Goal: Information Seeking & Learning: Learn about a topic

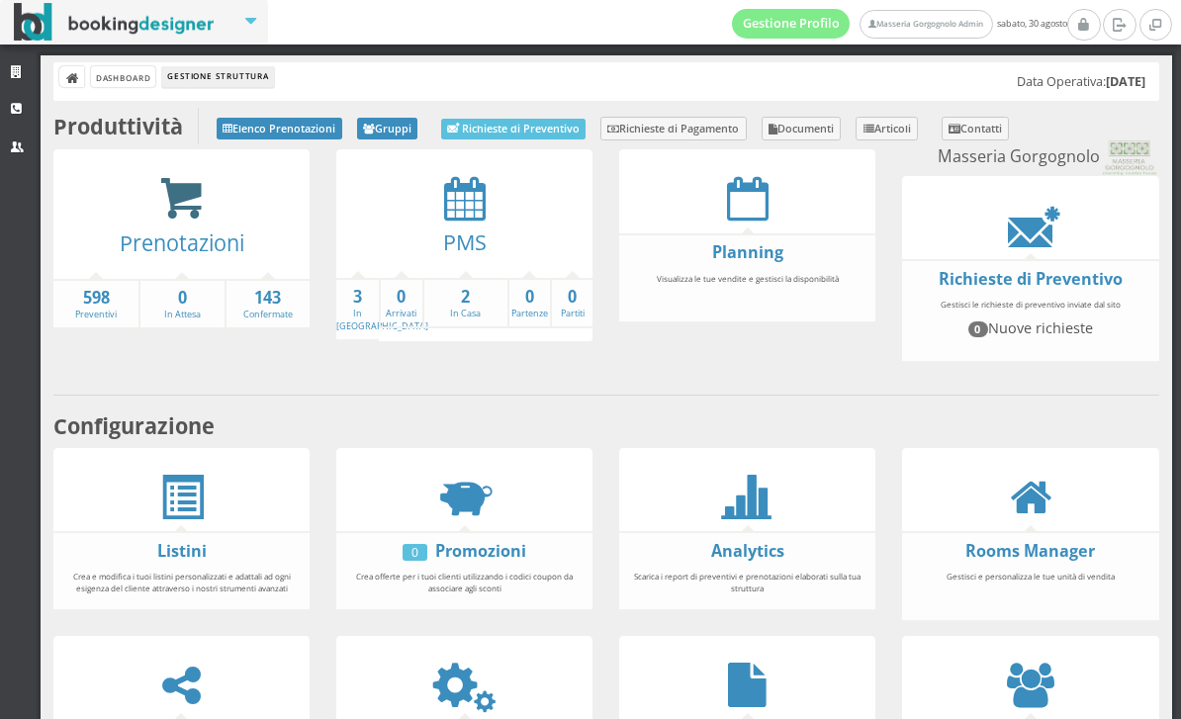
click at [175, 206] on icon at bounding box center [181, 198] width 44 height 45
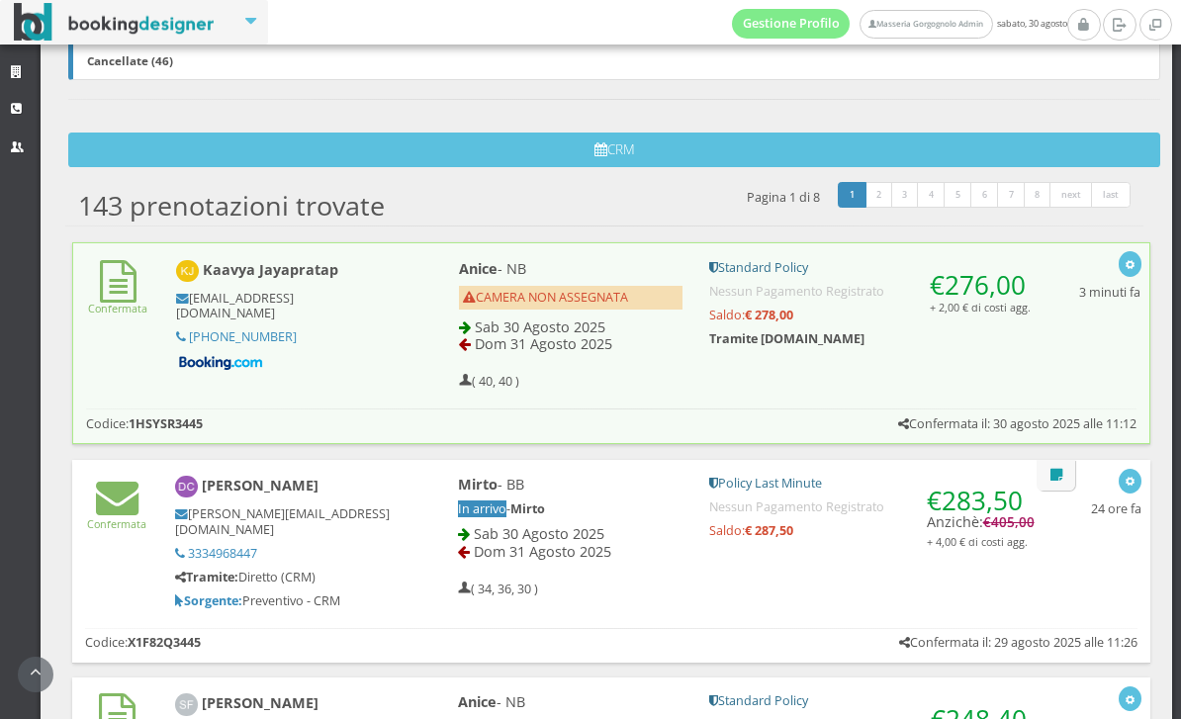
scroll to position [714, 0]
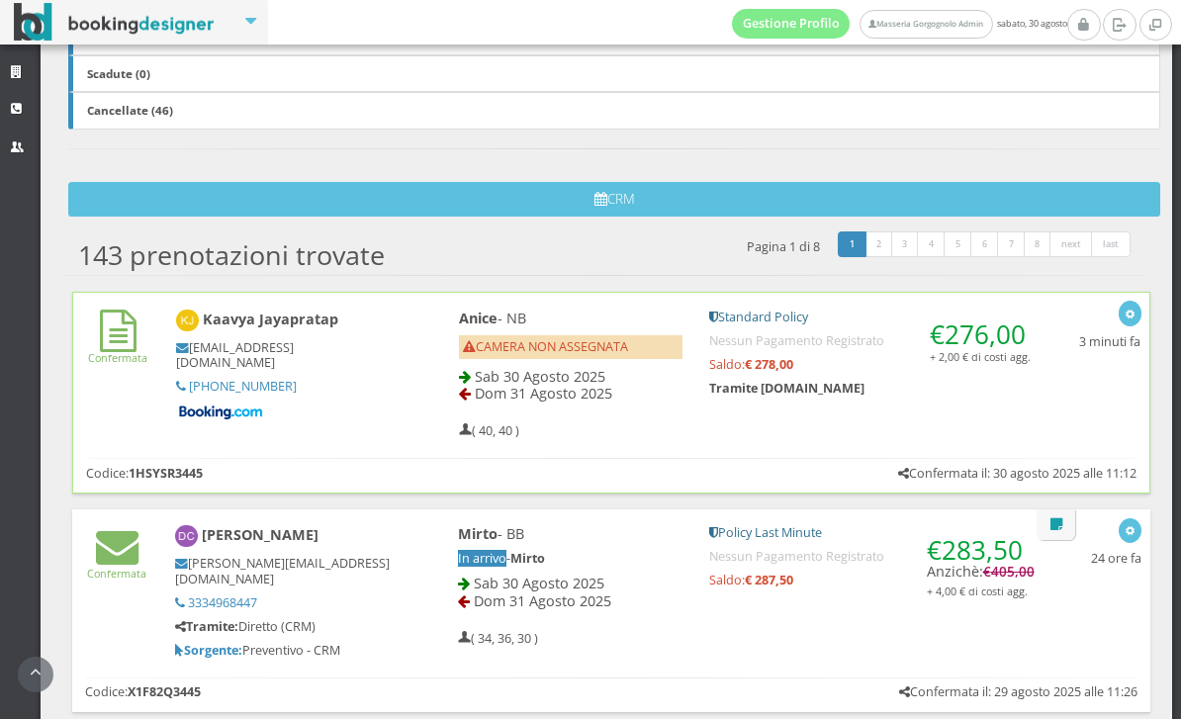
click at [380, 415] on h5 at bounding box center [284, 412] width 216 height 18
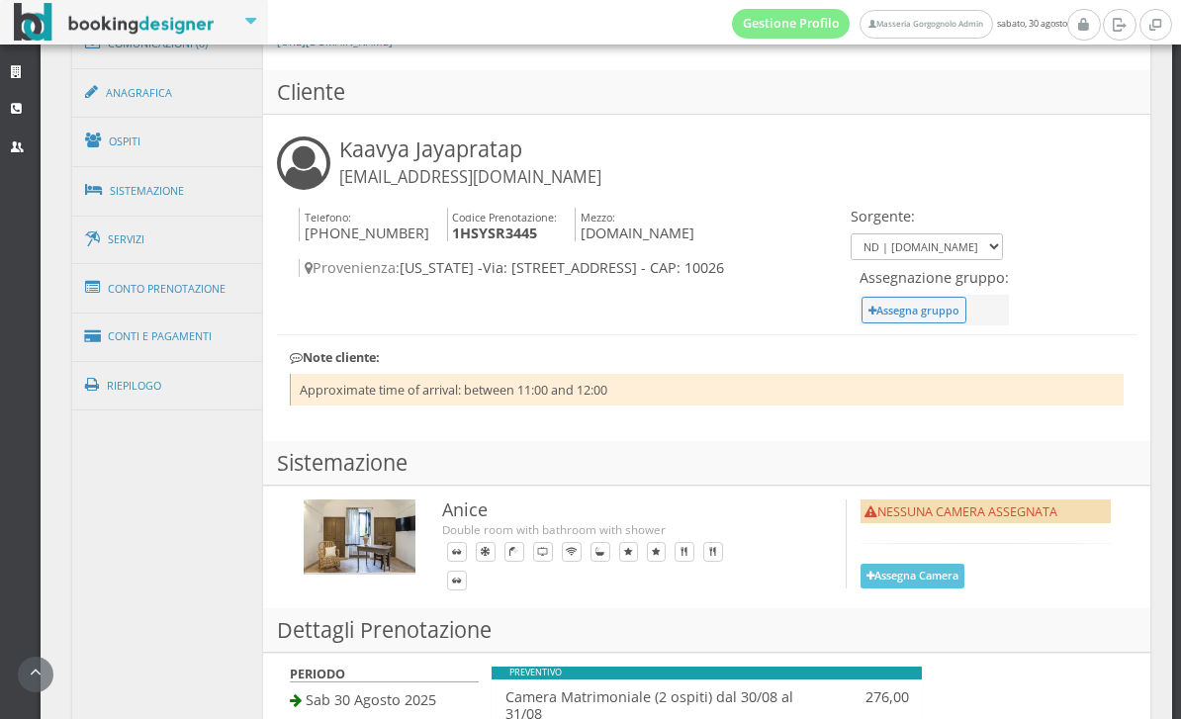
scroll to position [1170, 0]
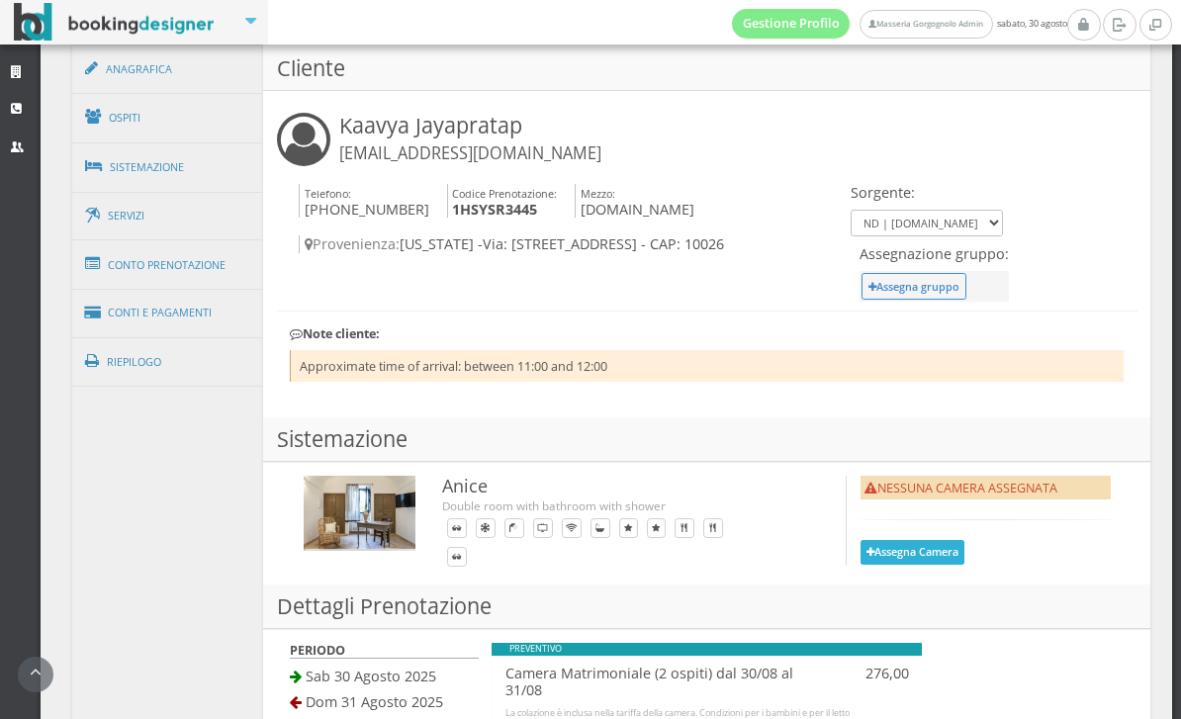
click at [949, 554] on button "Assegna Camera" at bounding box center [912, 552] width 105 height 25
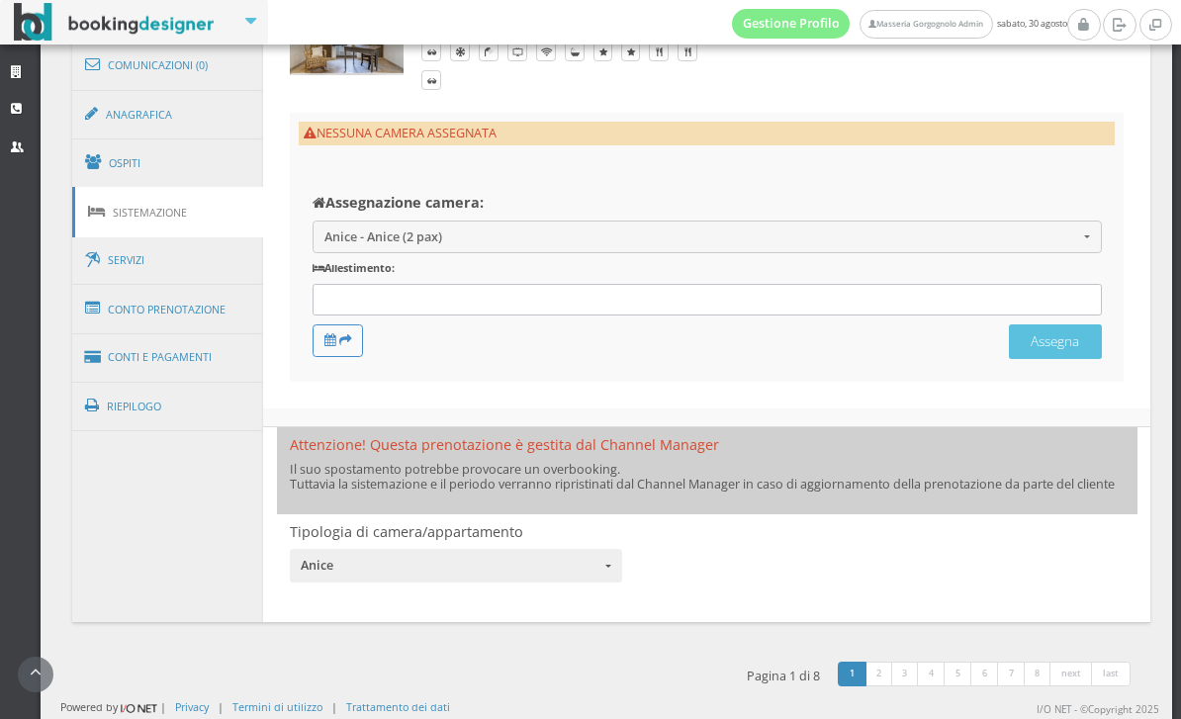
scroll to position [1117, 0]
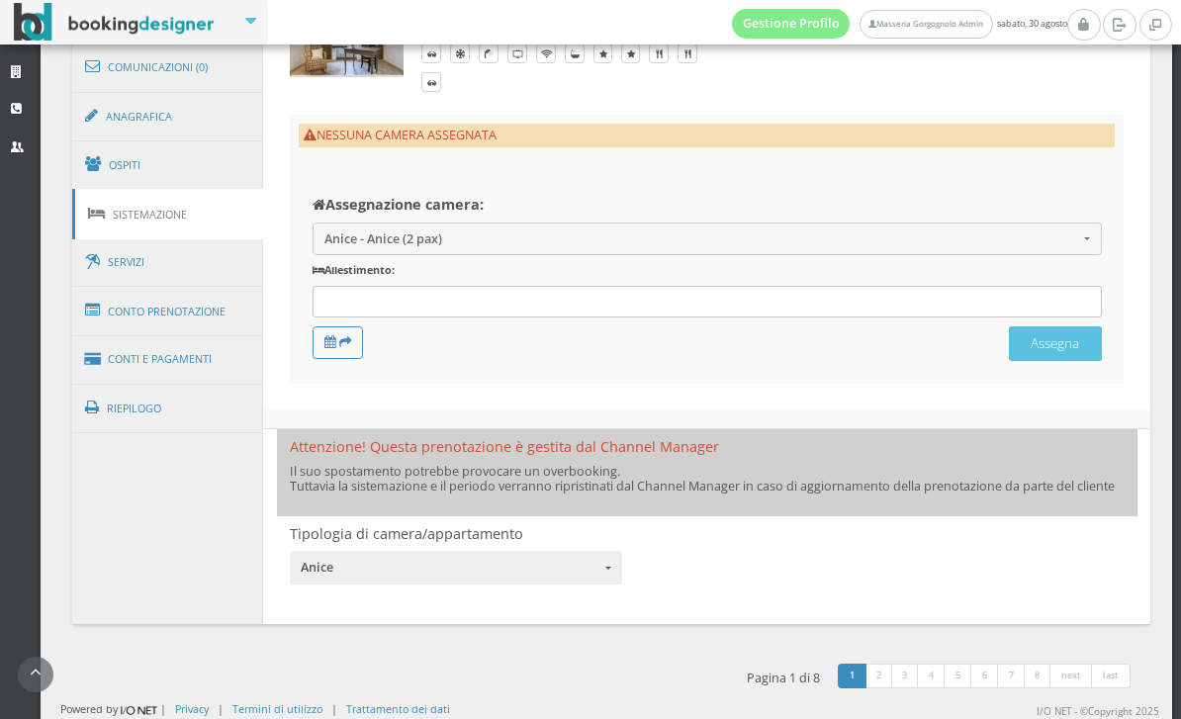
click at [641, 308] on div at bounding box center [706, 302] width 789 height 33
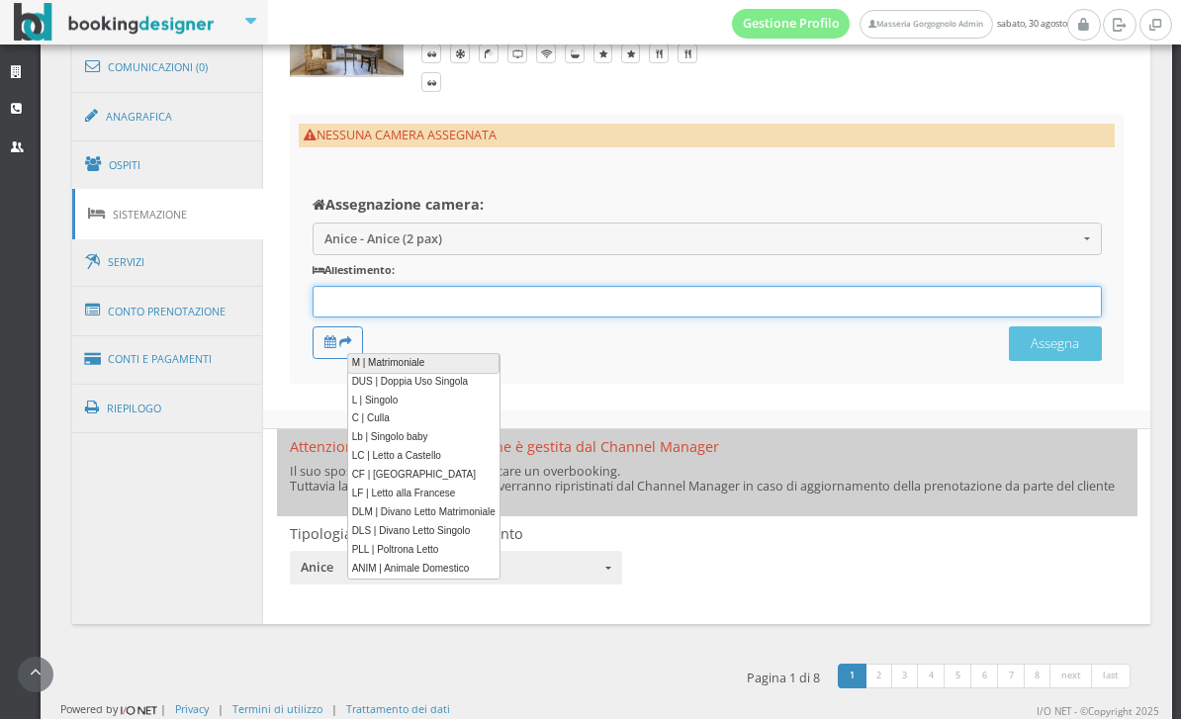
click at [417, 359] on link "M | Matrimoniale" at bounding box center [423, 363] width 152 height 21
type input "M"
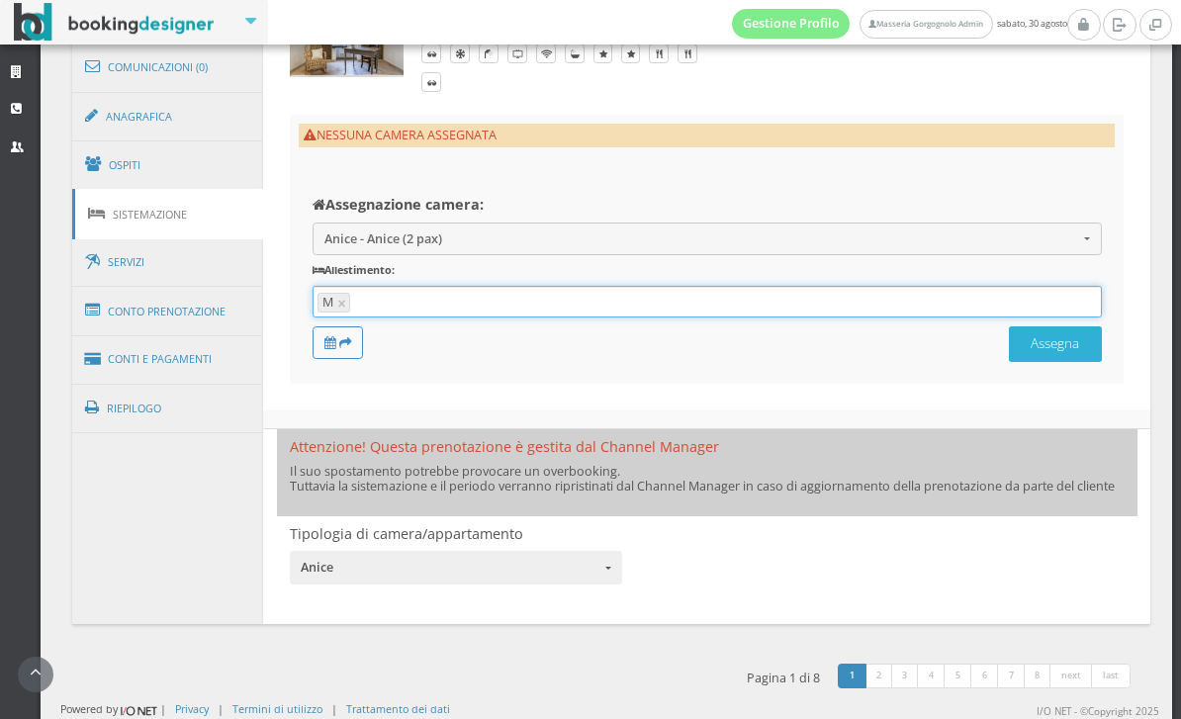
click at [1061, 361] on button "Assegna" at bounding box center [1055, 343] width 93 height 35
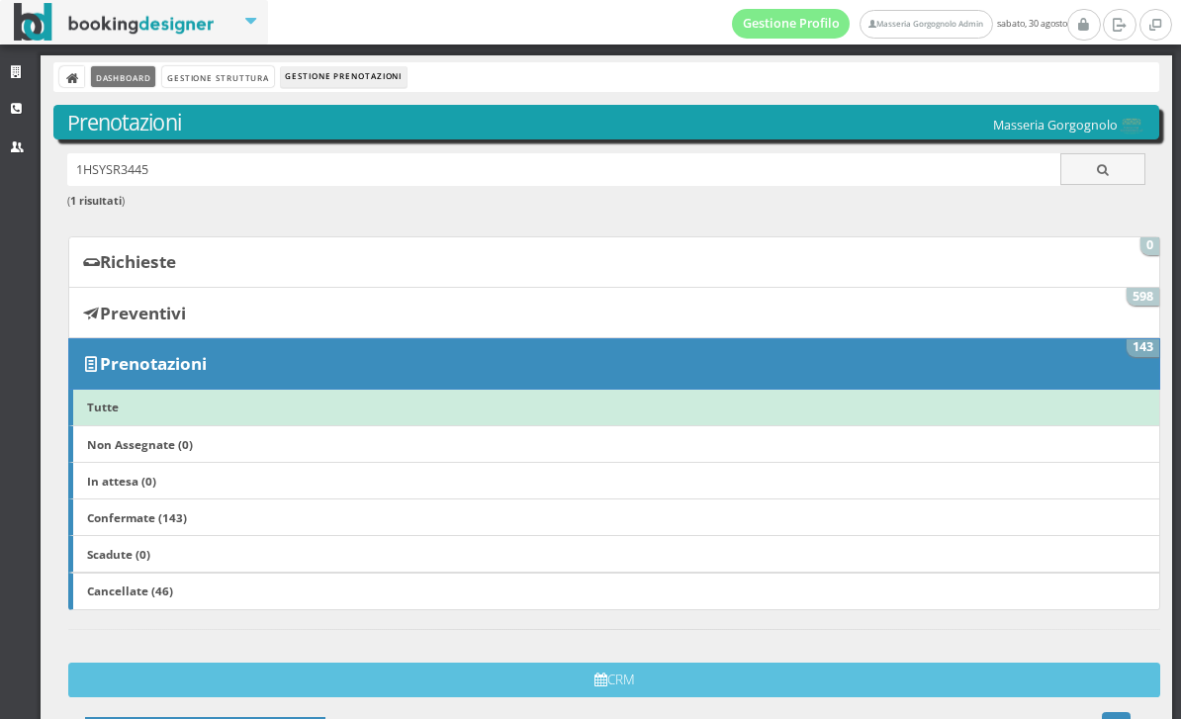
click at [133, 73] on link "Dashboard" at bounding box center [123, 76] width 64 height 21
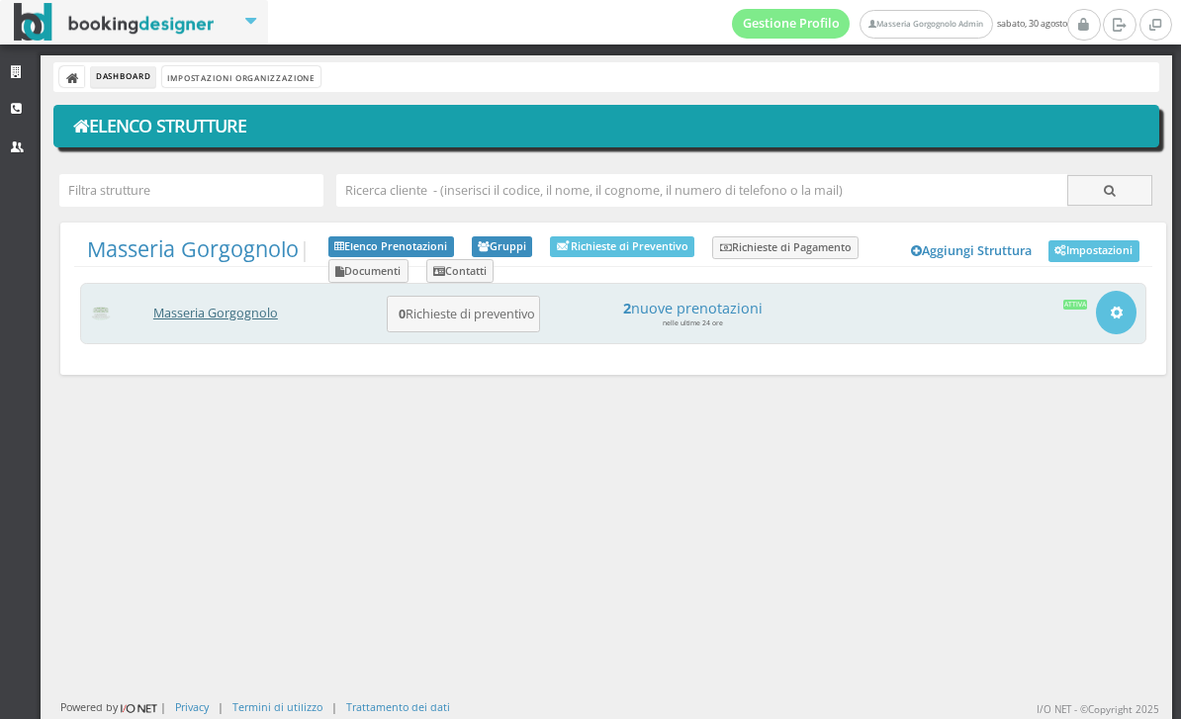
click at [269, 315] on link "Masseria Gorgognolo" at bounding box center [215, 313] width 125 height 17
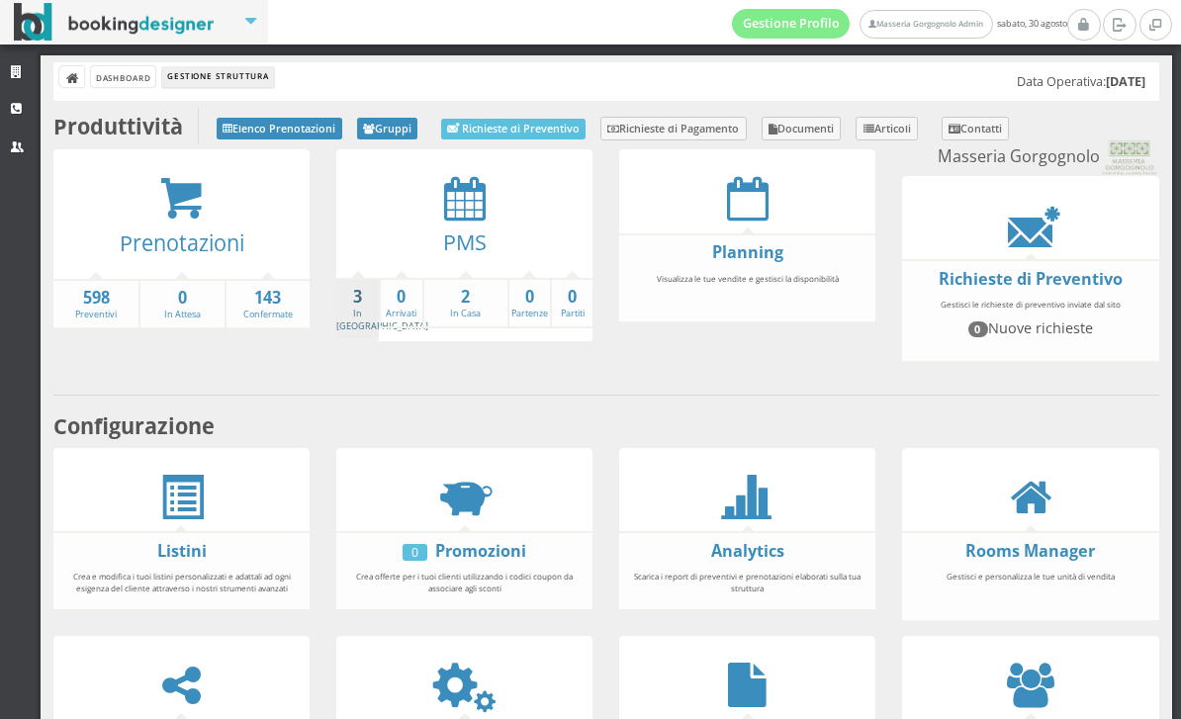
click at [369, 309] on link "3 In Arrivo" at bounding box center [382, 309] width 92 height 46
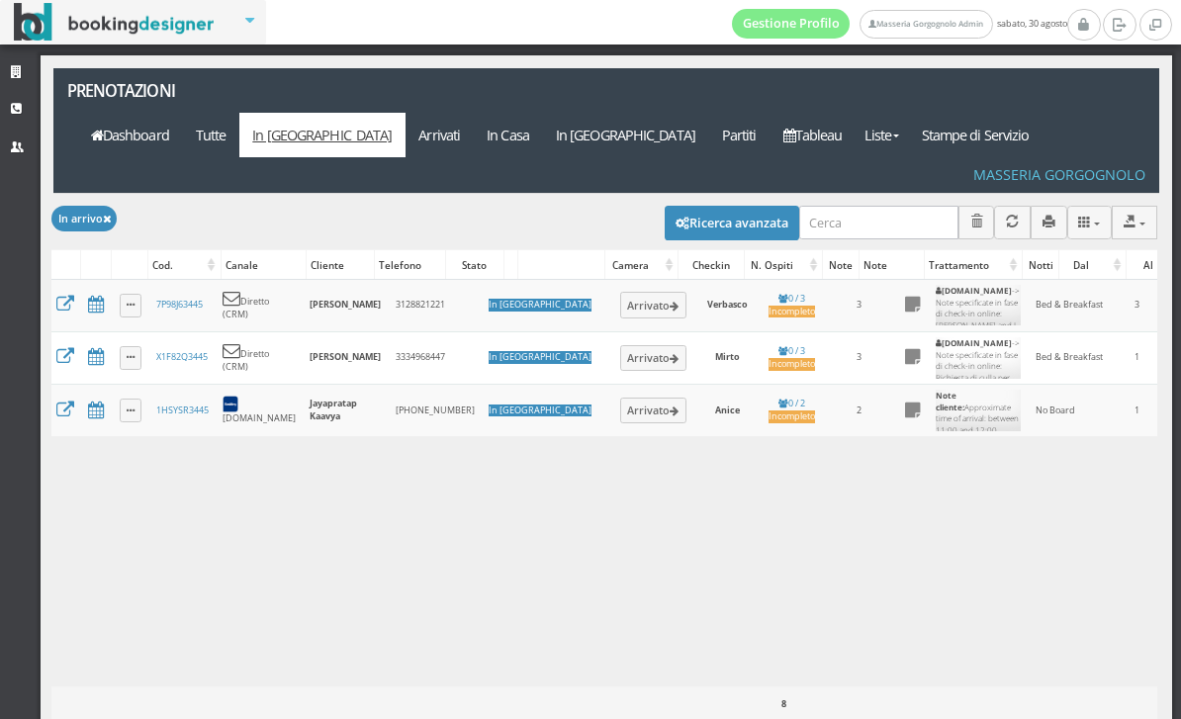
scroll to position [0, 32]
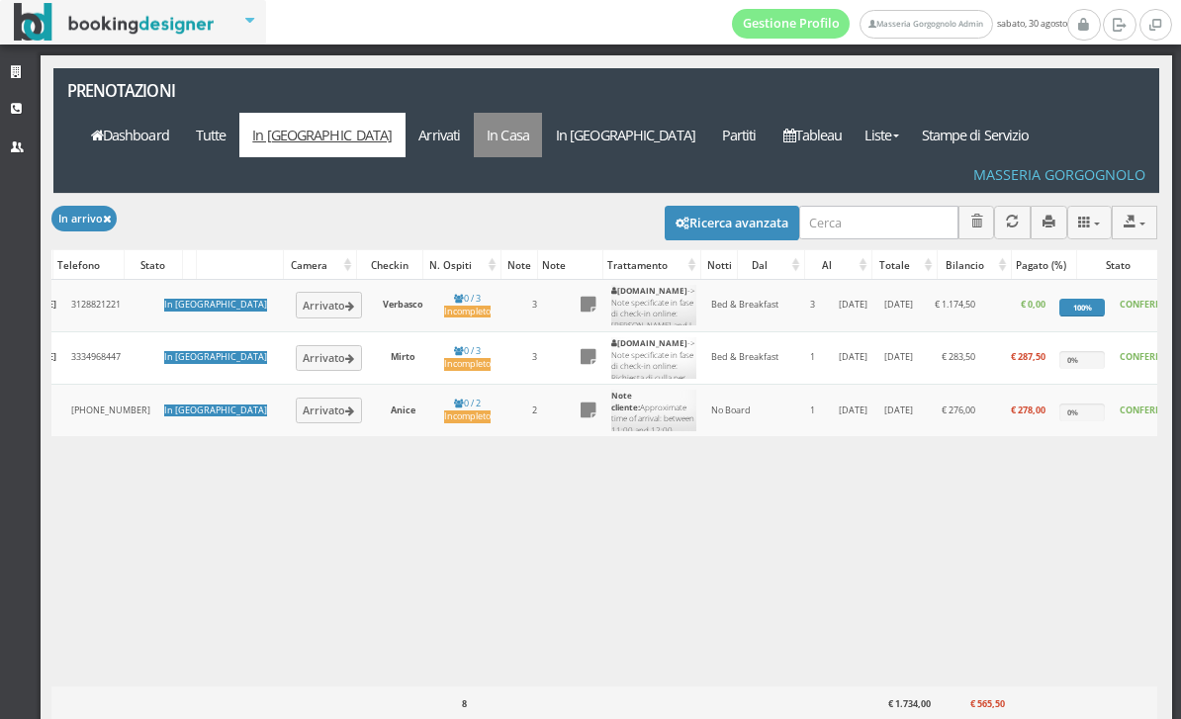
click at [543, 113] on link "In Casa" at bounding box center [508, 135] width 69 height 44
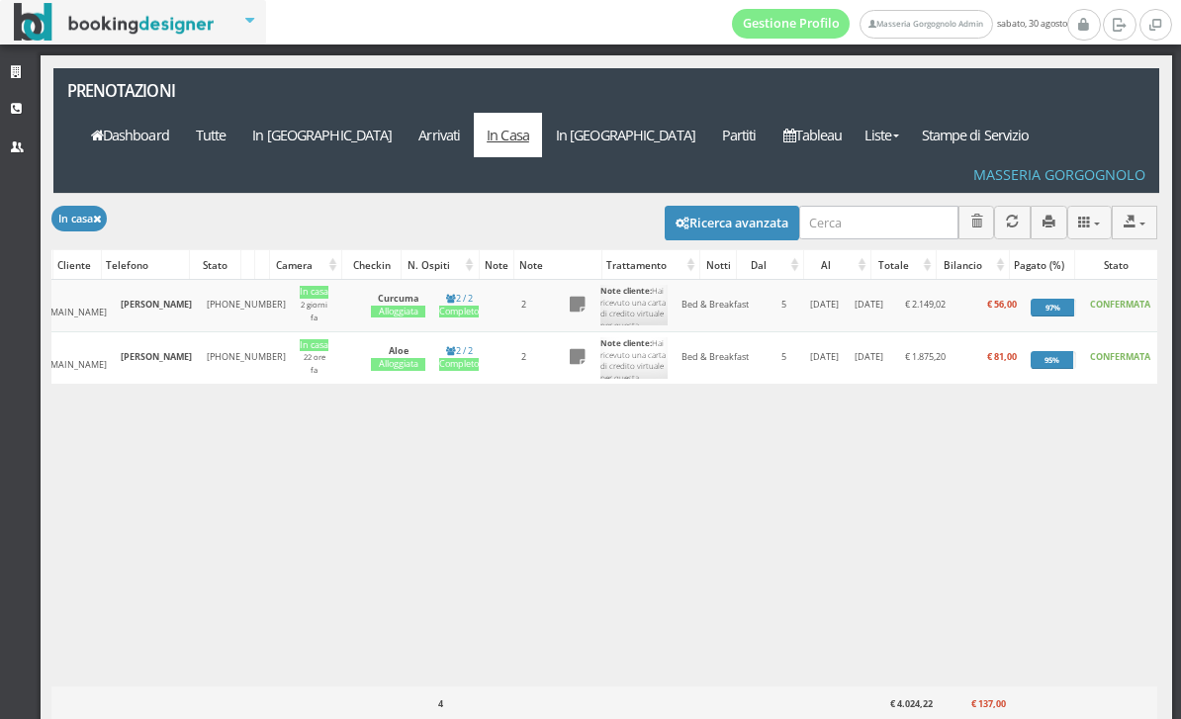
scroll to position [0, 317]
click at [546, 464] on div "Caricamento in corso Cod. Canale Cliente Telefono Stato Camera Checkin N. Ospit…" at bounding box center [604, 482] width 1106 height 405
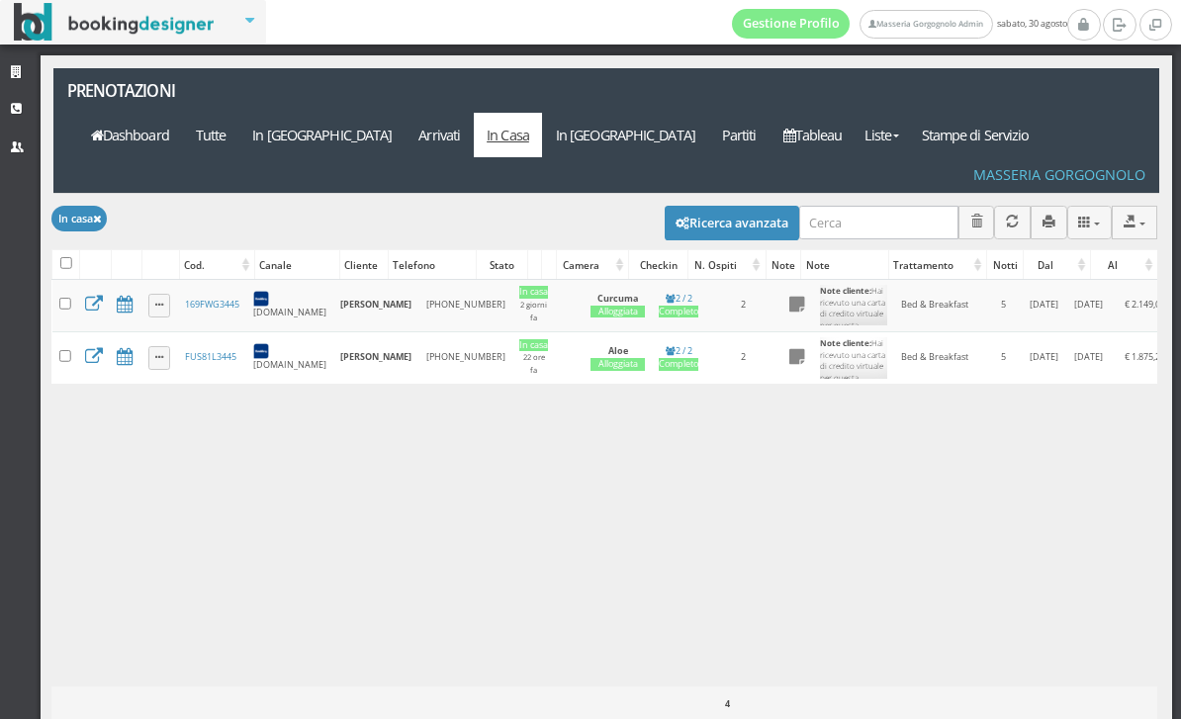
scroll to position [0, 0]
click at [708, 113] on link "In [GEOGRAPHIC_DATA]" at bounding box center [625, 135] width 166 height 44
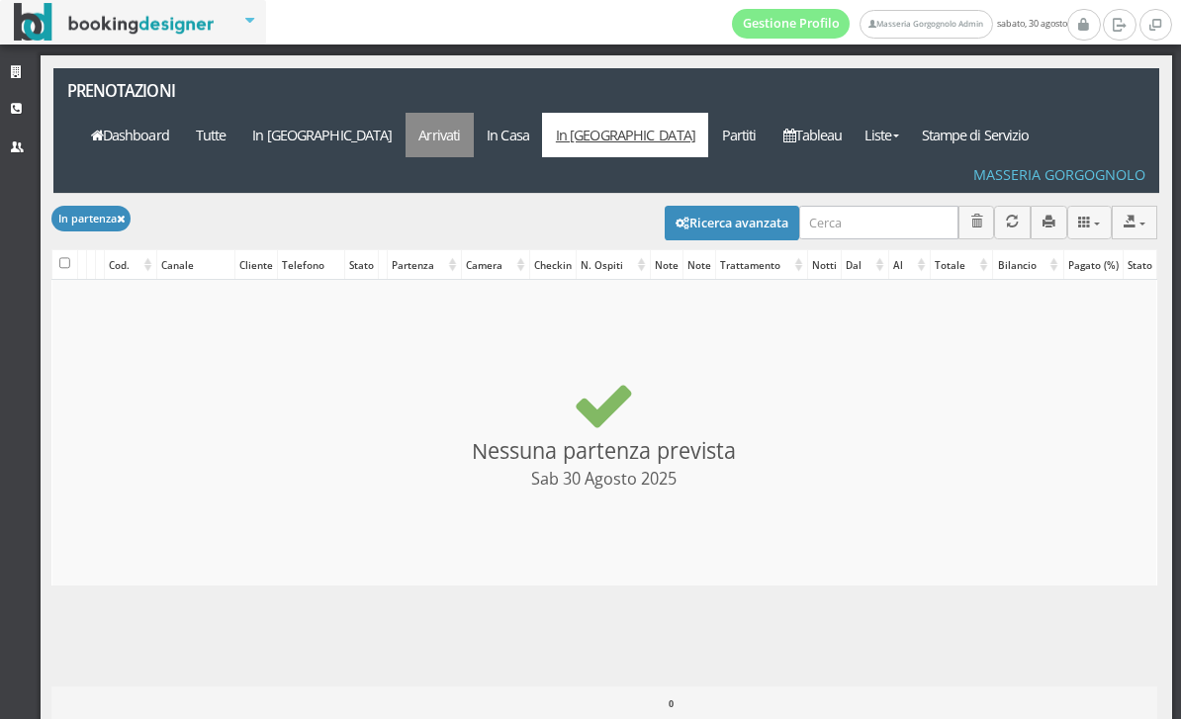
click at [474, 113] on link "Arrivati" at bounding box center [439, 135] width 68 height 44
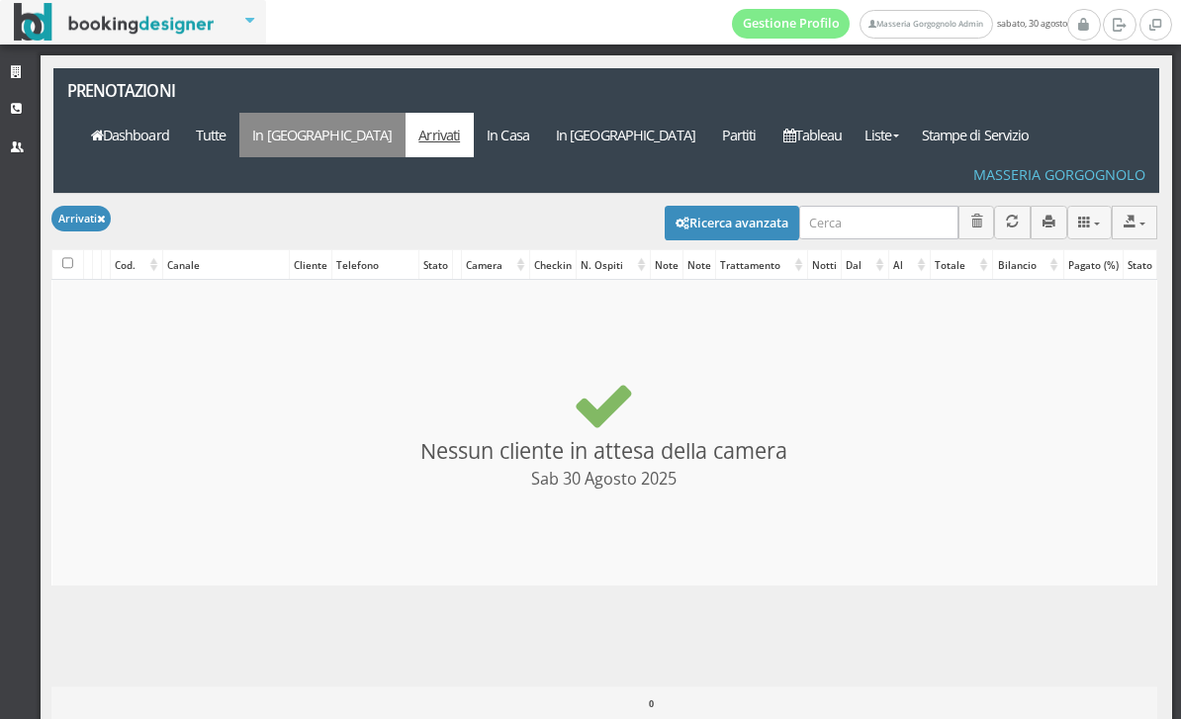
click at [405, 113] on link "In [GEOGRAPHIC_DATA]" at bounding box center [322, 135] width 166 height 44
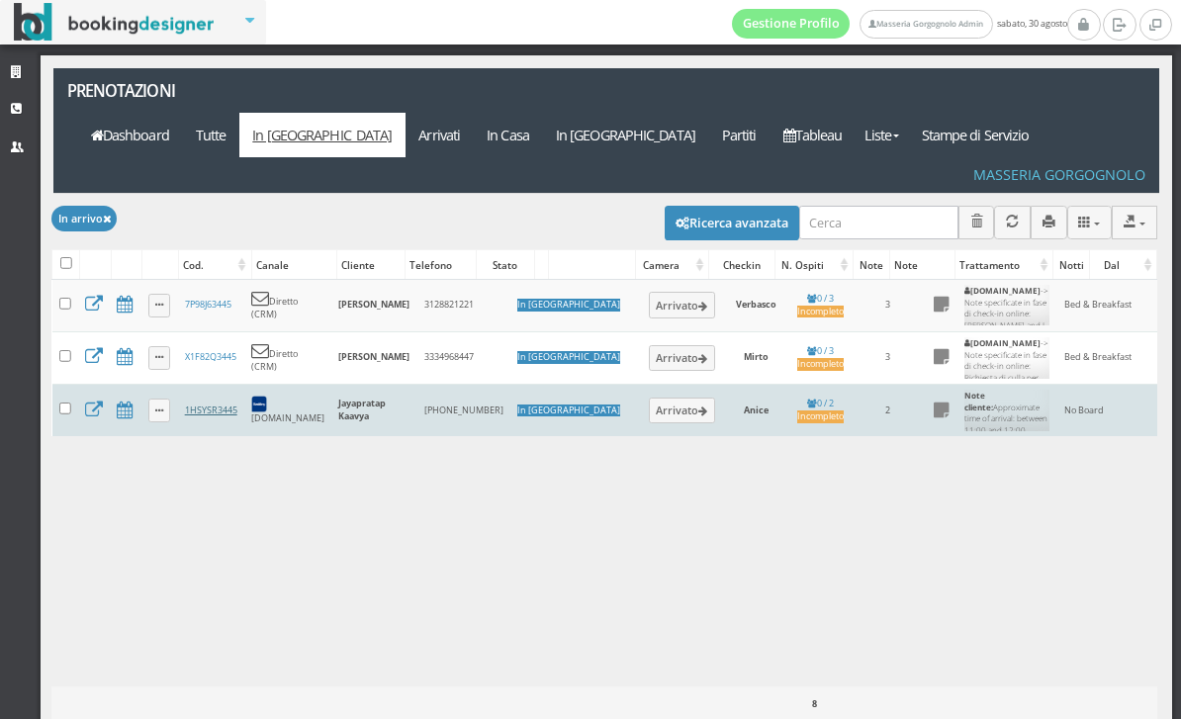
click at [231, 403] on link "1HSYSR3445" at bounding box center [211, 409] width 52 height 13
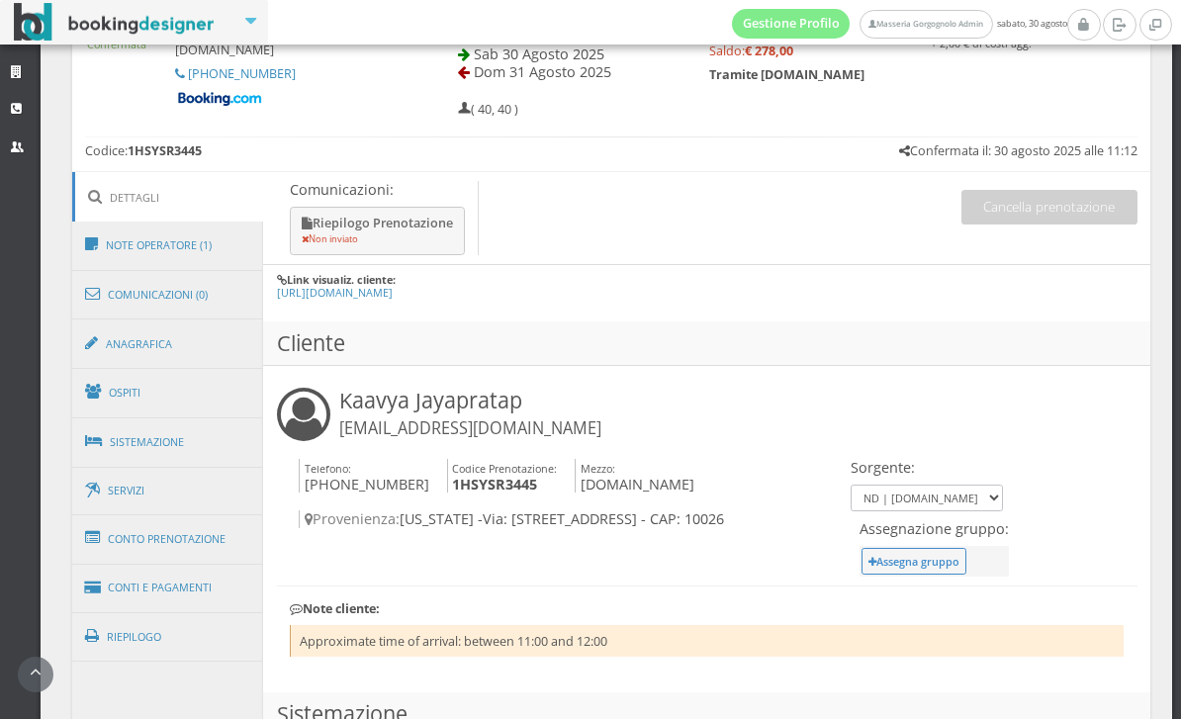
scroll to position [878, 0]
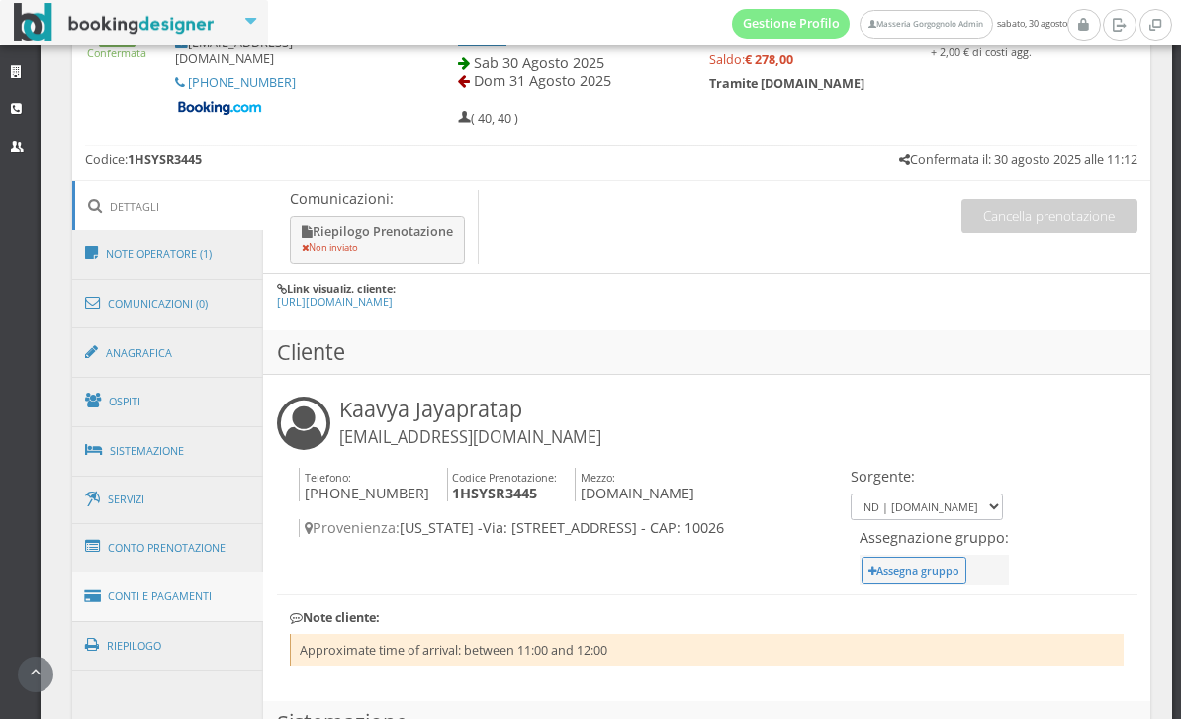
click at [160, 583] on link "Conti e Pagamenti" at bounding box center [168, 597] width 192 height 50
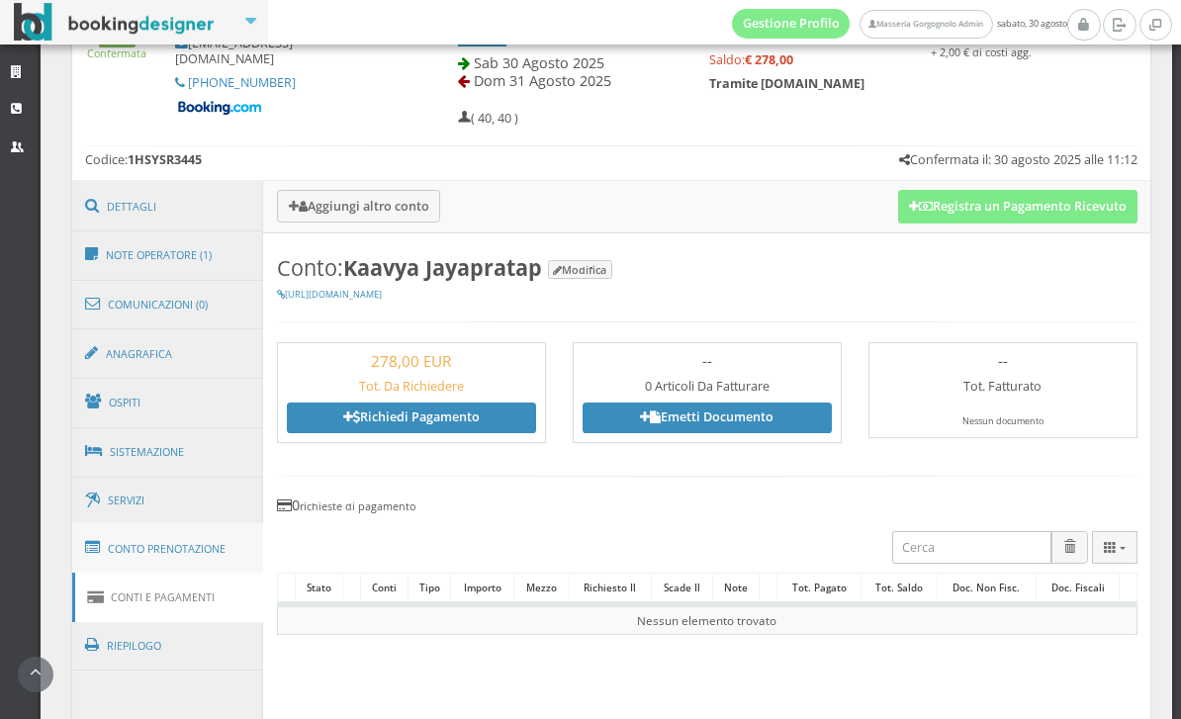
click at [204, 550] on link "Conto Prenotazione" at bounding box center [168, 548] width 192 height 51
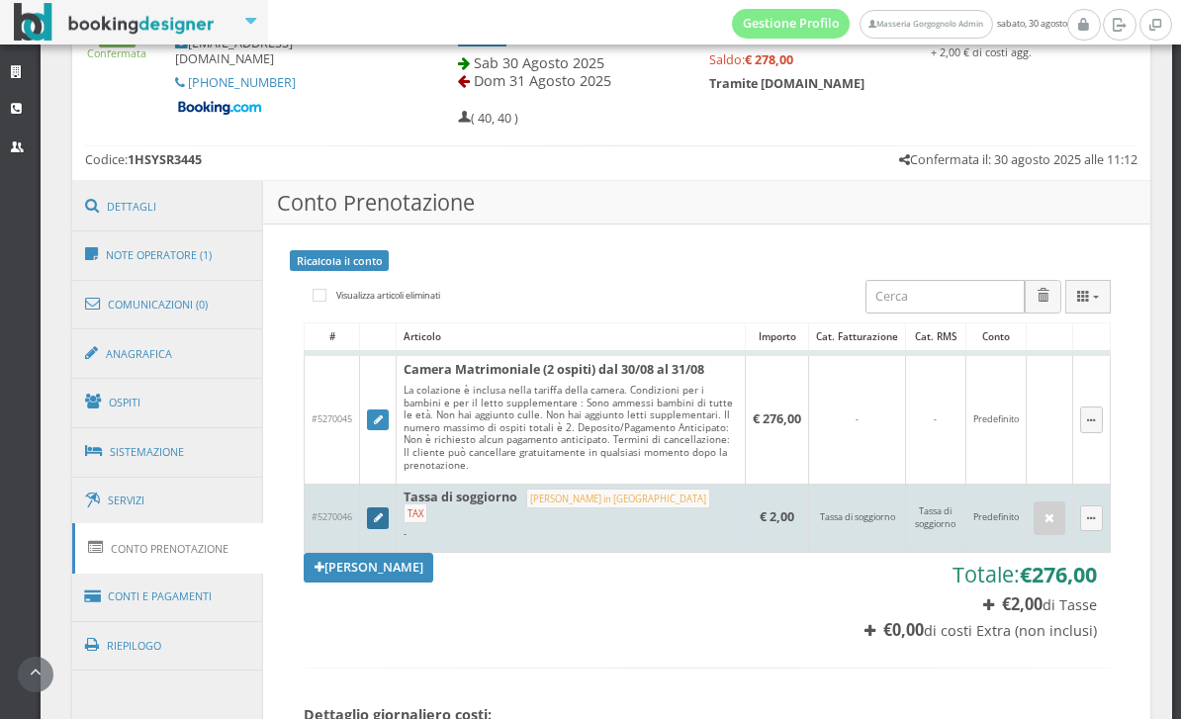
click at [385, 529] on link at bounding box center [378, 518] width 22 height 22
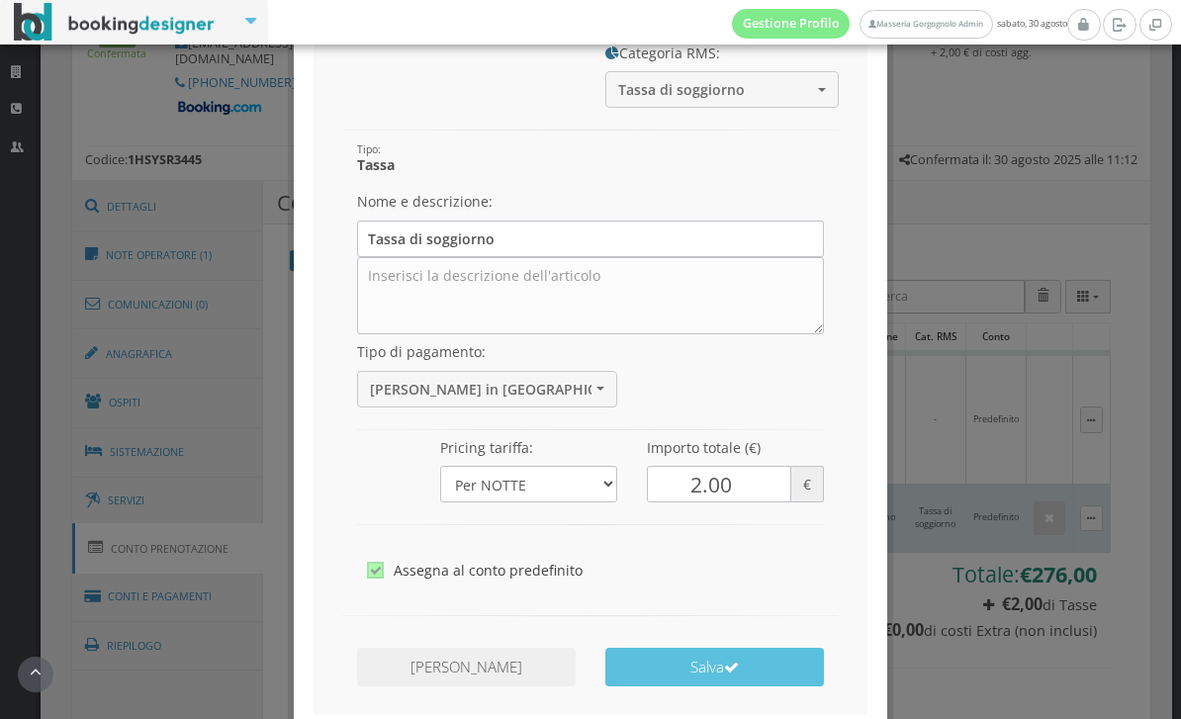
scroll to position [201, 0]
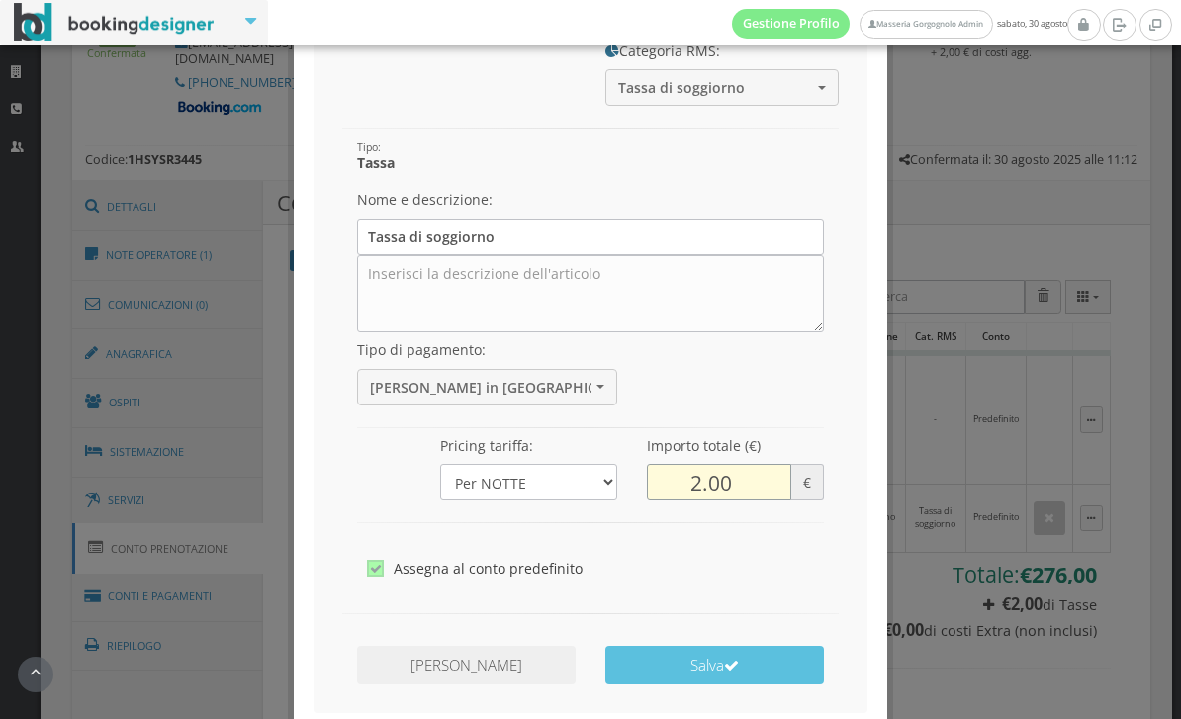
click at [706, 481] on input "2.00" at bounding box center [719, 482] width 144 height 37
type input "4.00"
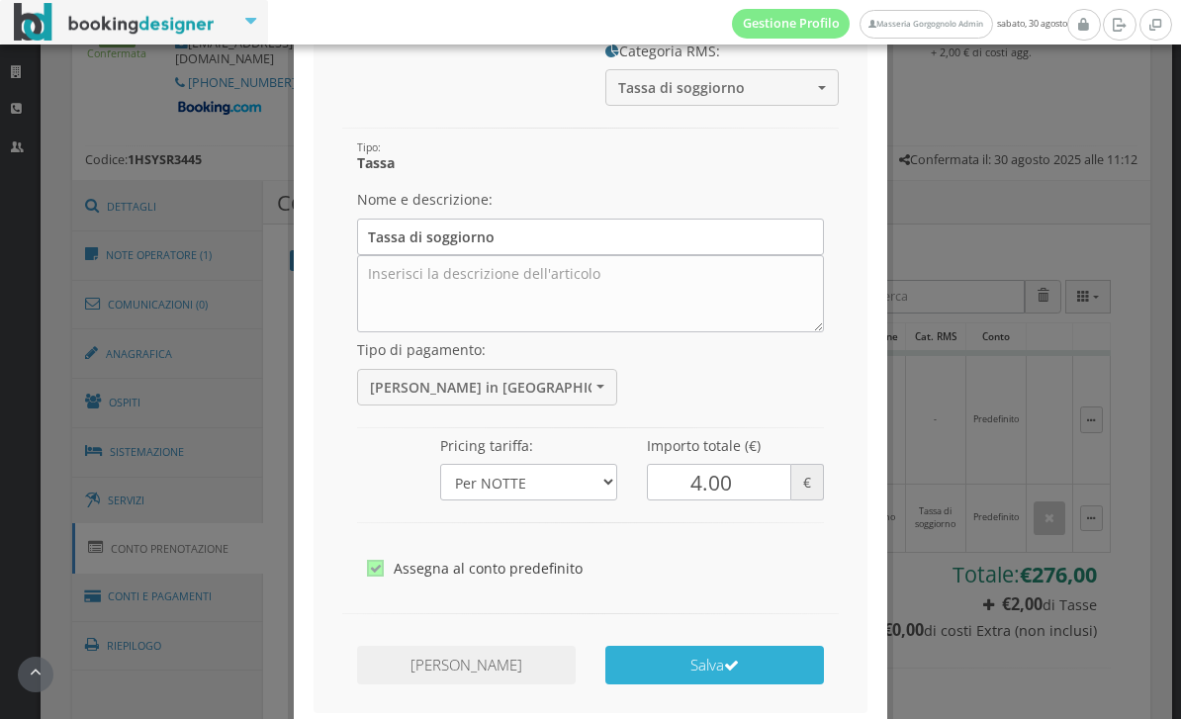
click at [783, 673] on button "Salva" at bounding box center [714, 665] width 219 height 39
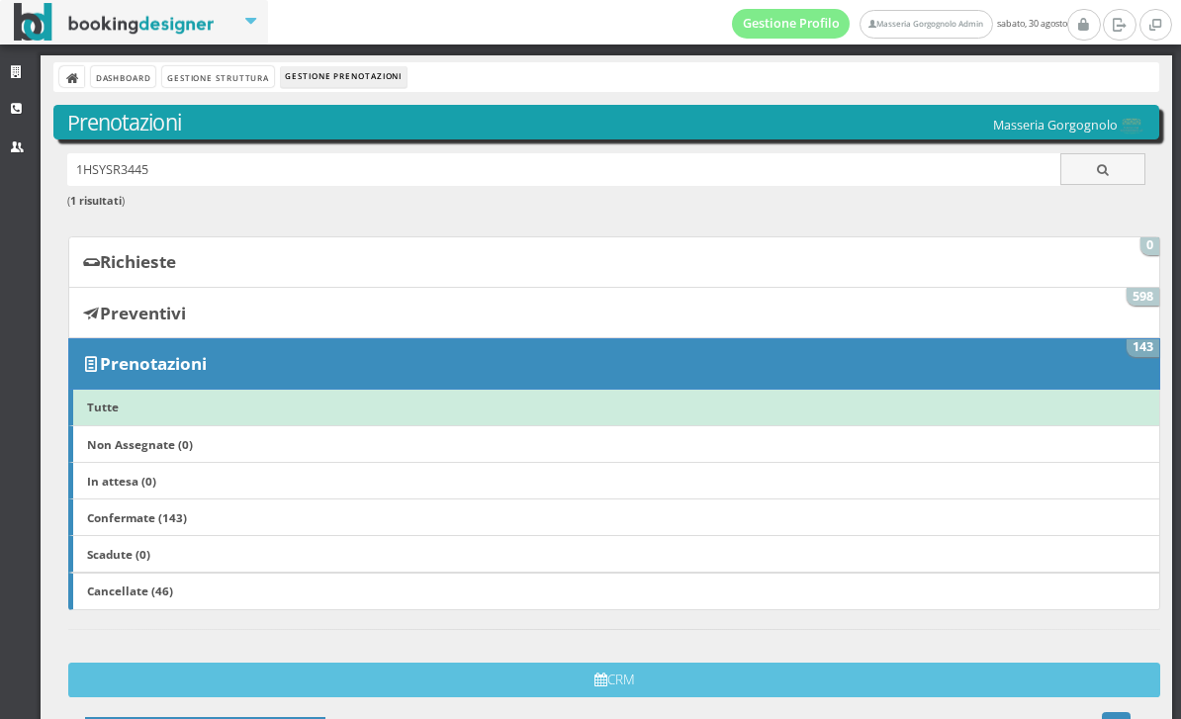
scroll to position [0, 0]
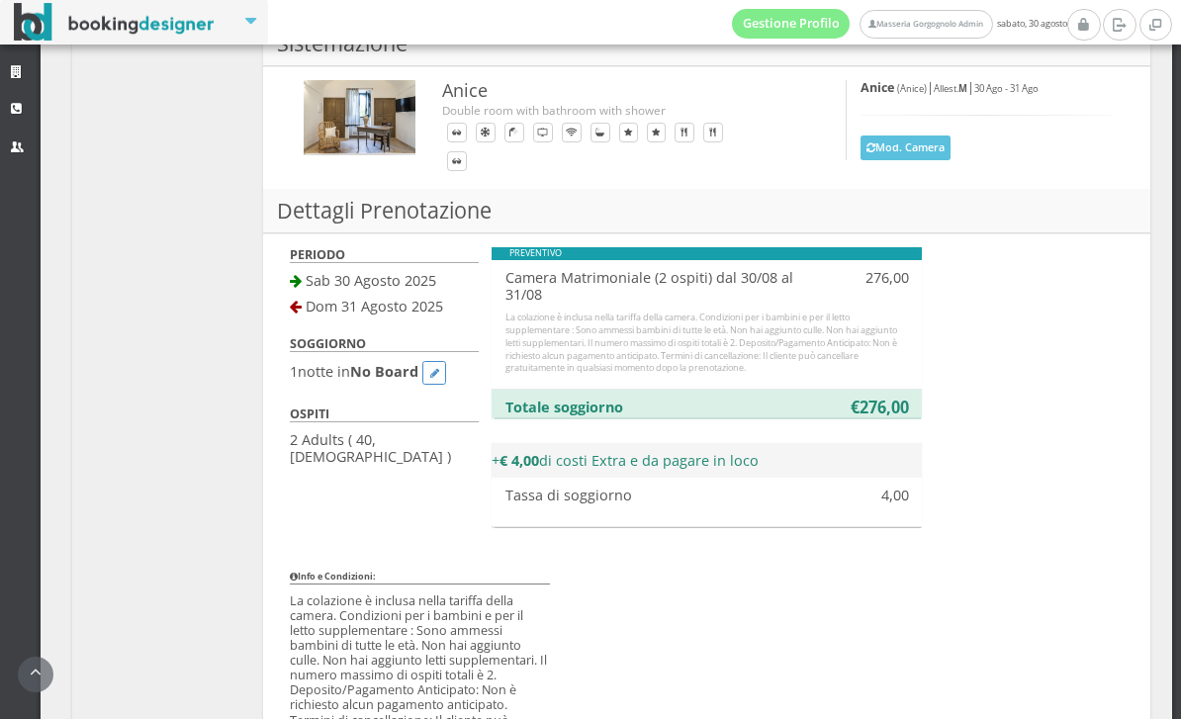
scroll to position [1722, 0]
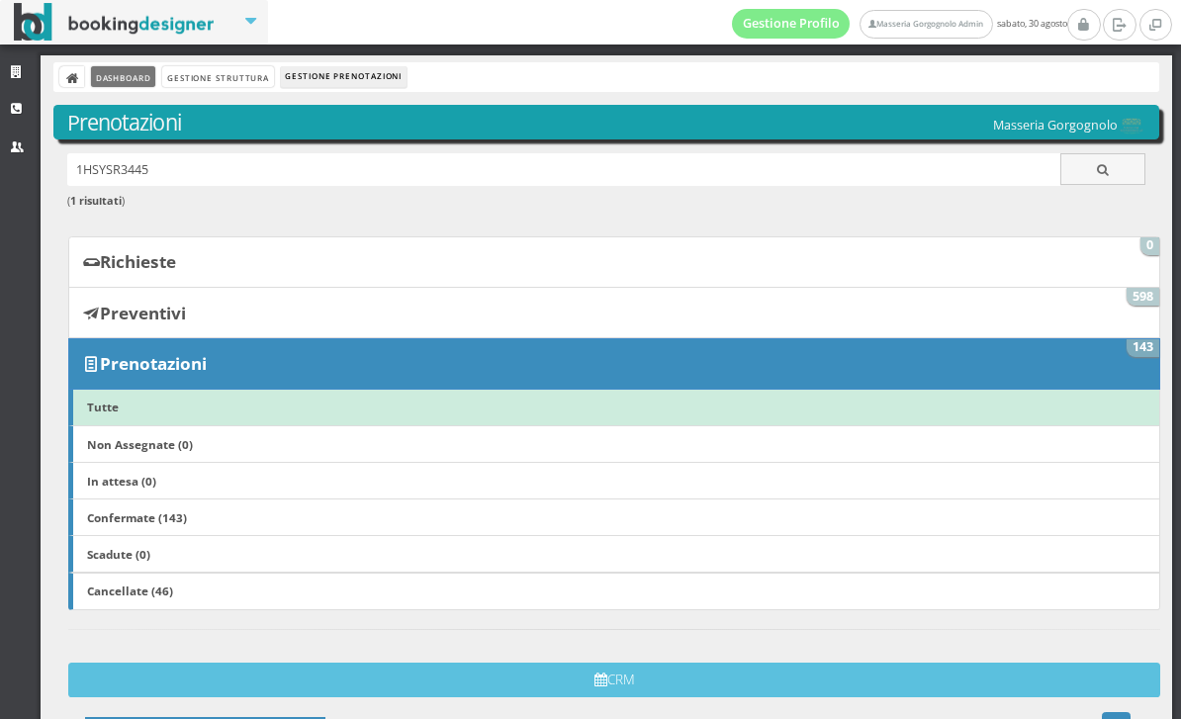
click at [115, 87] on link "Dashboard" at bounding box center [123, 76] width 64 height 21
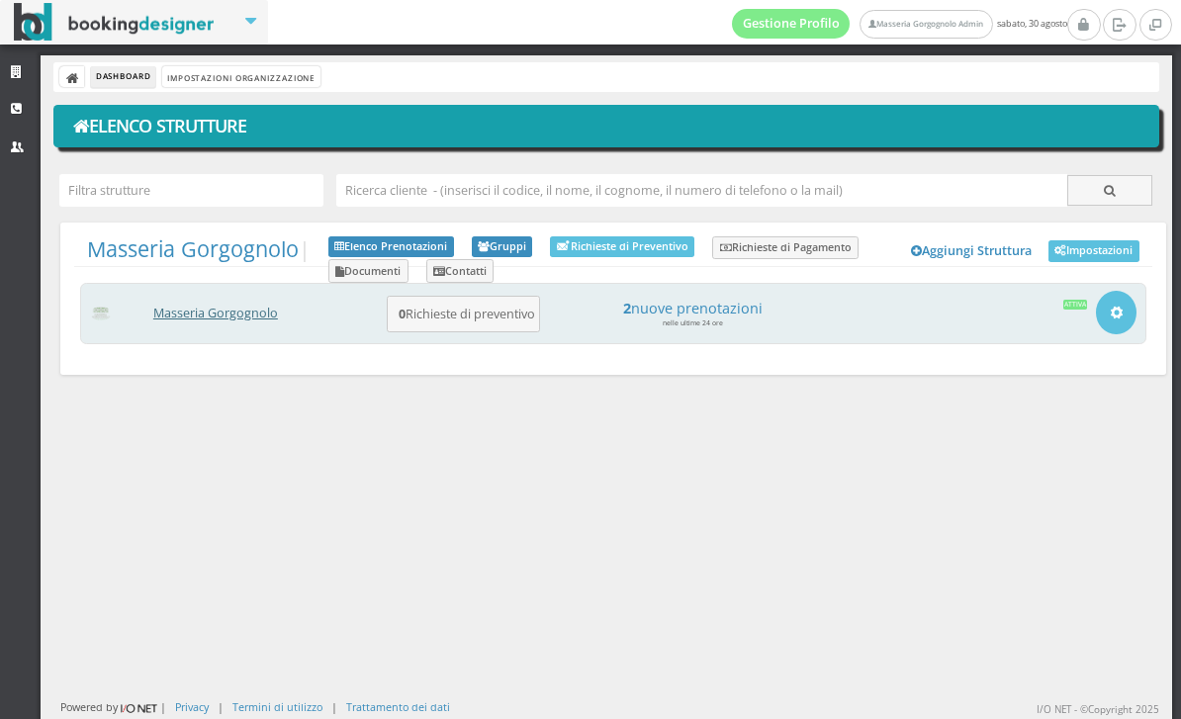
click at [252, 308] on link "Masseria Gorgognolo" at bounding box center [215, 313] width 125 height 17
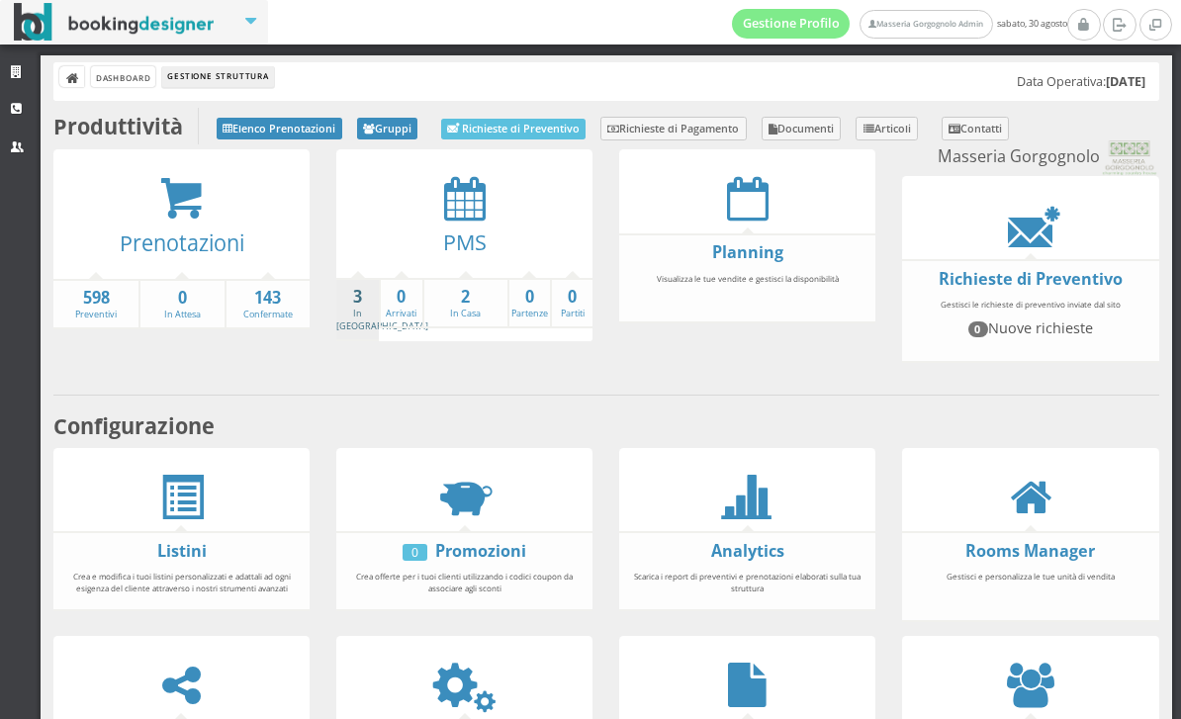
click at [354, 309] on link "3 In [GEOGRAPHIC_DATA]" at bounding box center [382, 309] width 92 height 46
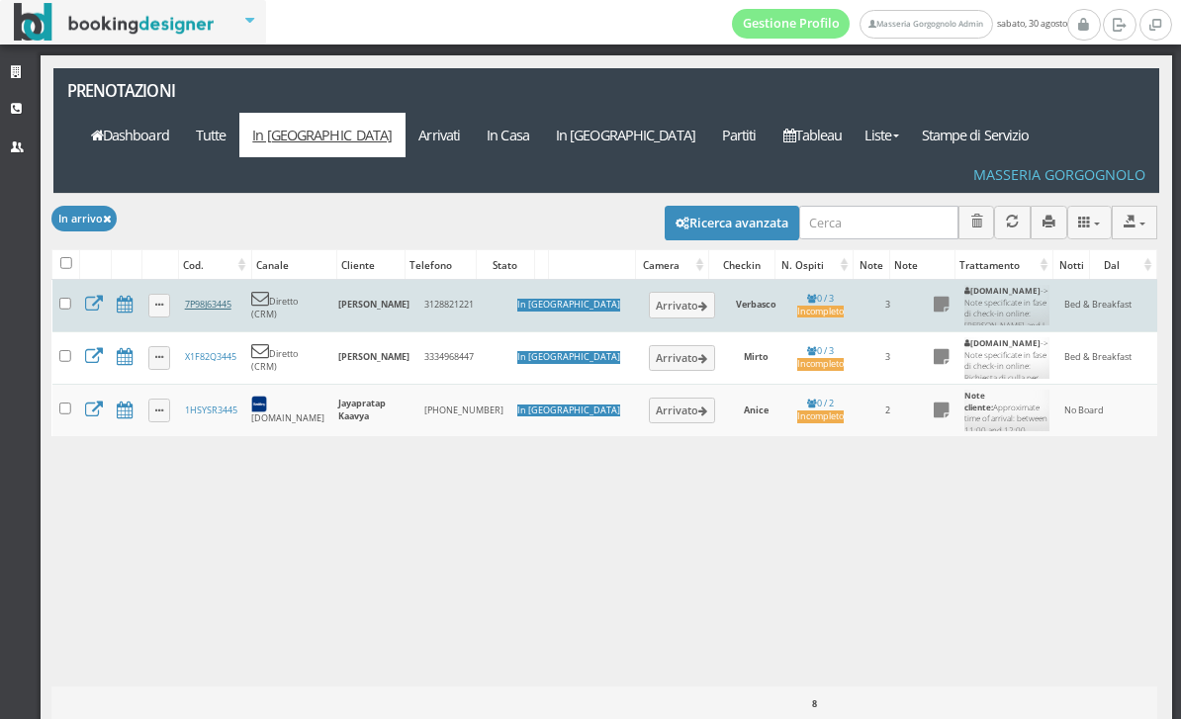
click at [214, 298] on link "7P98J63445" at bounding box center [208, 304] width 46 height 13
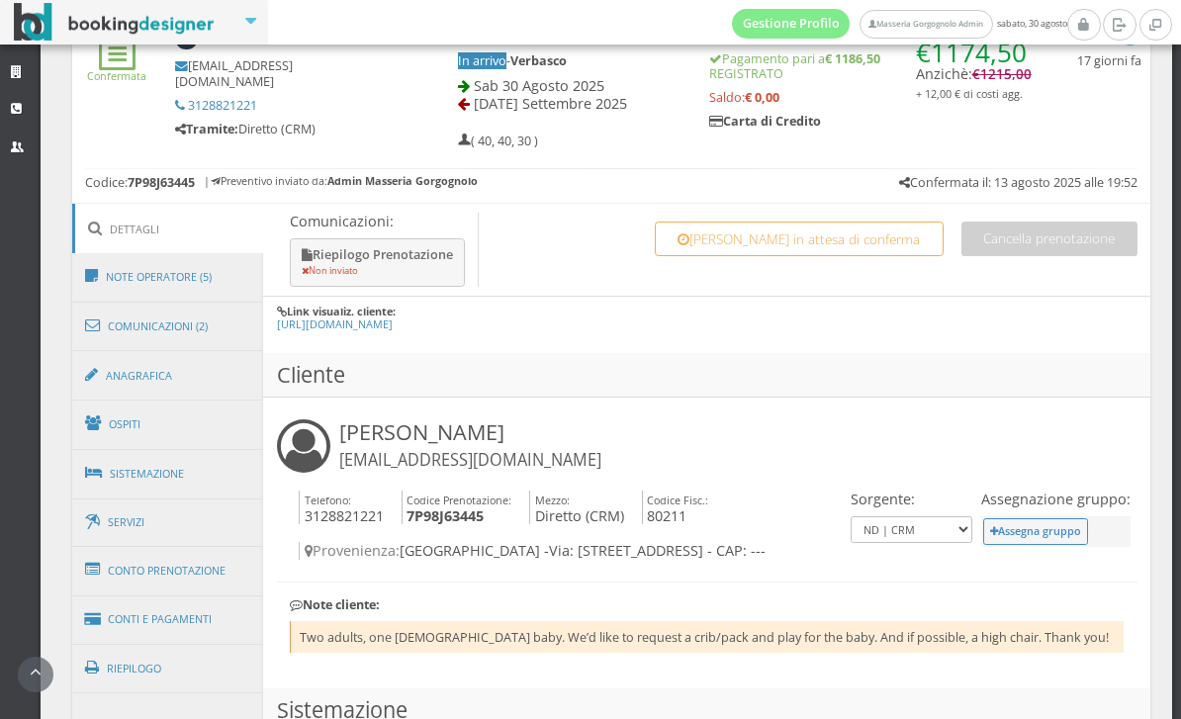
scroll to position [305, 0]
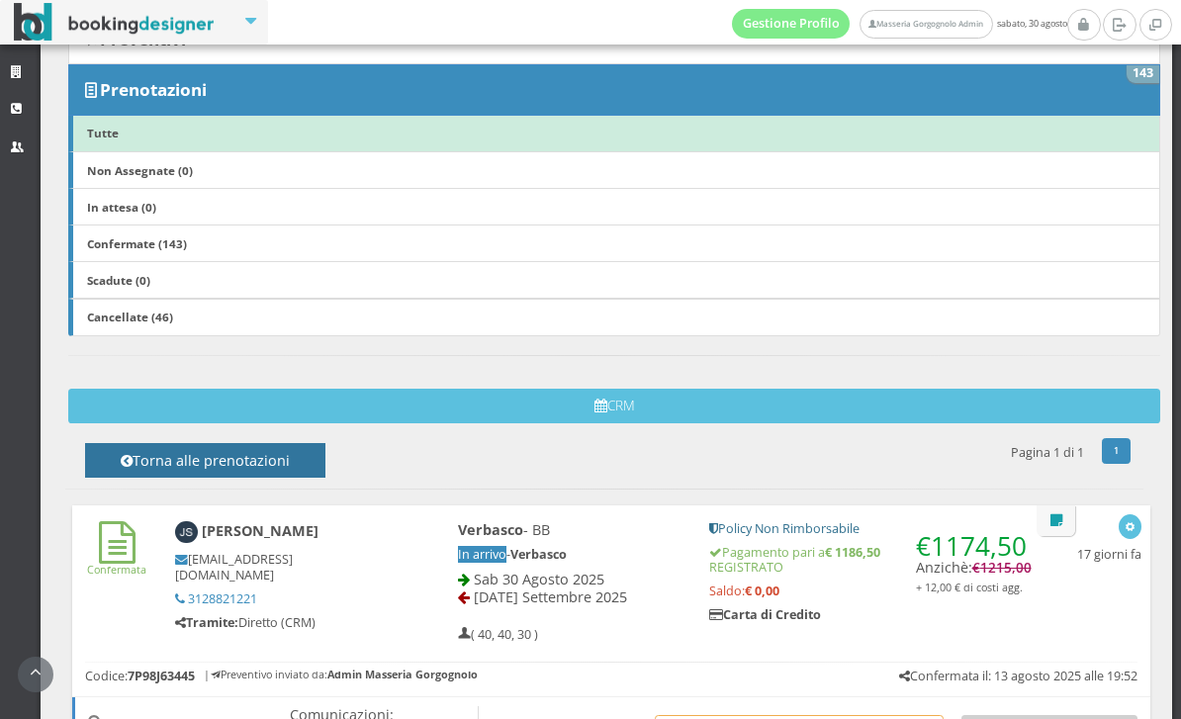
click at [265, 454] on h4 "Torna alle prenotazioni" at bounding box center [205, 467] width 196 height 31
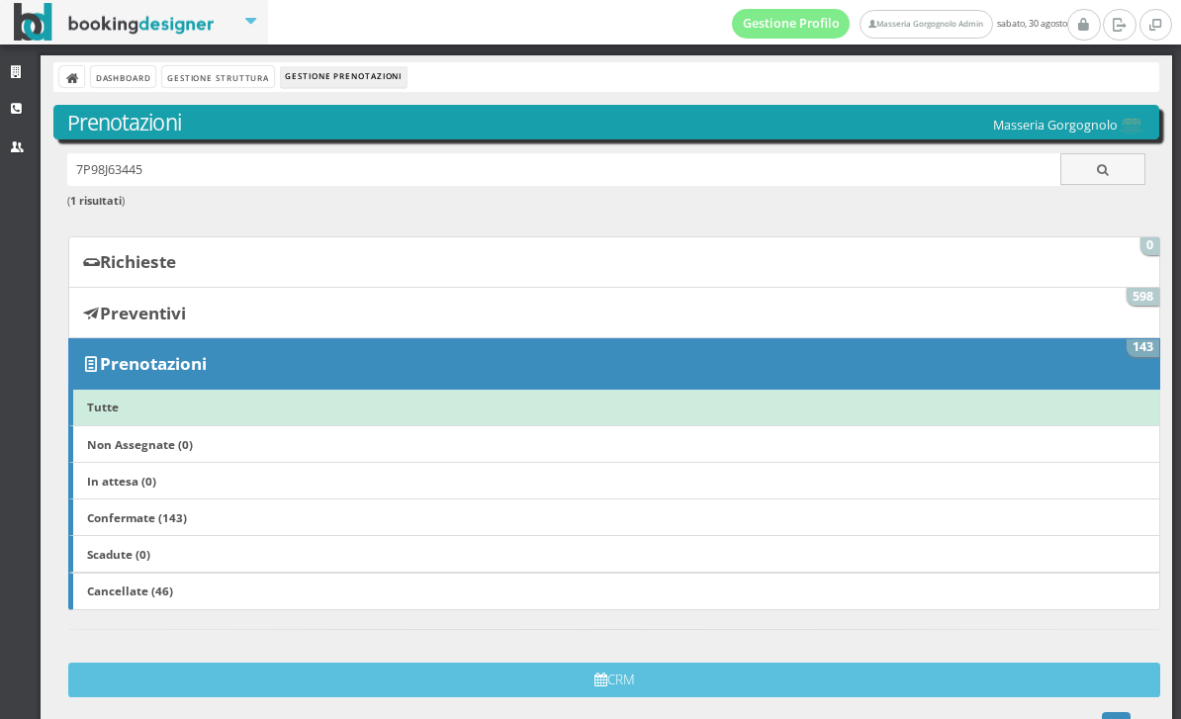
scroll to position [0, 0]
click at [242, 79] on link "Gestione Struttura" at bounding box center [217, 76] width 111 height 21
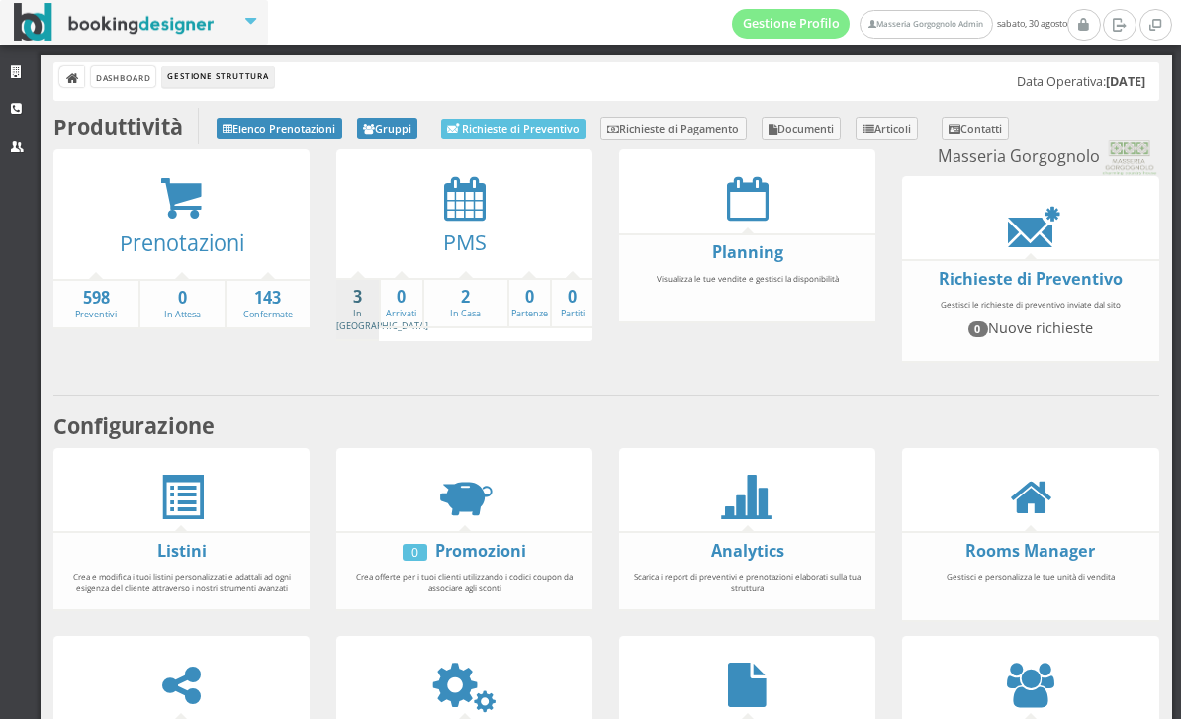
click at [347, 314] on link "3 In Arrivo" at bounding box center [382, 309] width 92 height 46
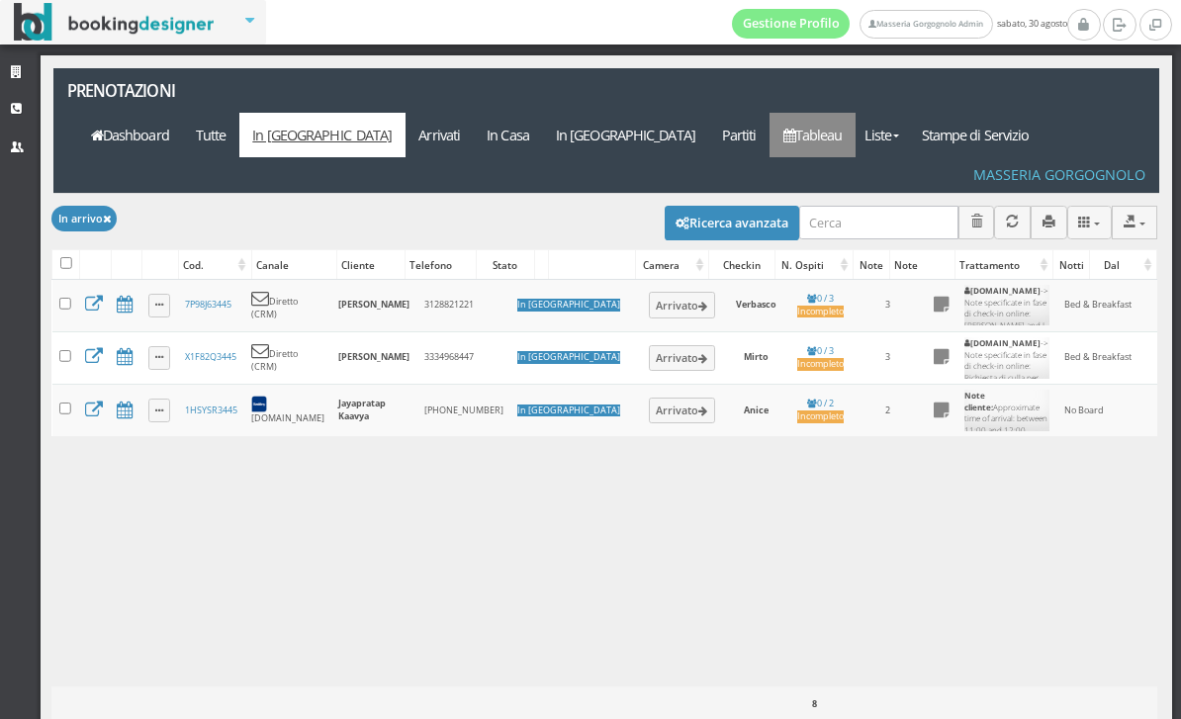
click at [855, 113] on link "Tableau" at bounding box center [812, 135] width 86 height 44
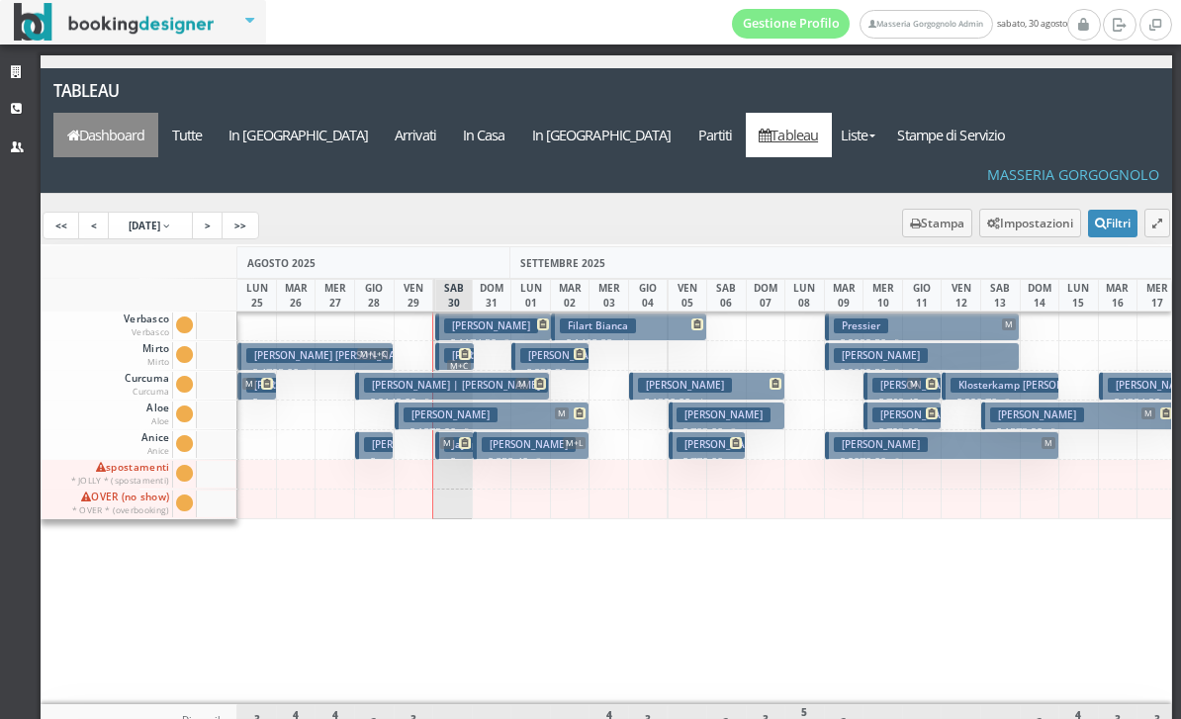
click at [158, 113] on link "Dashboard" at bounding box center [105, 135] width 105 height 44
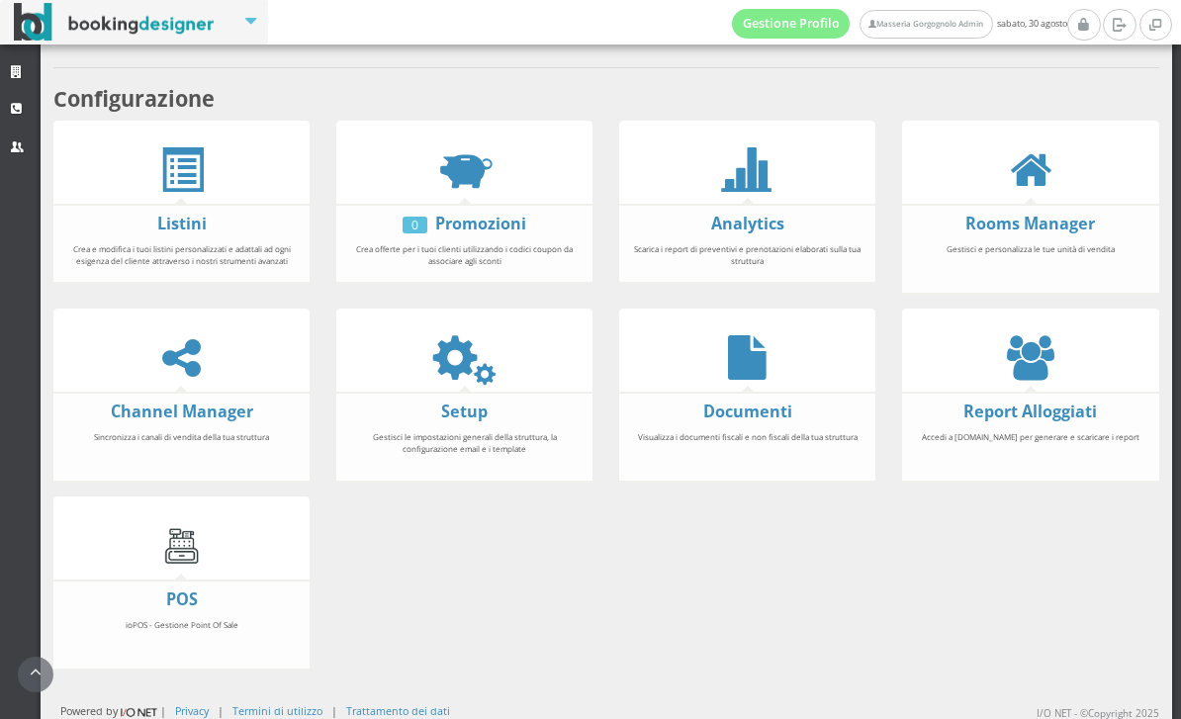
scroll to position [366, 0]
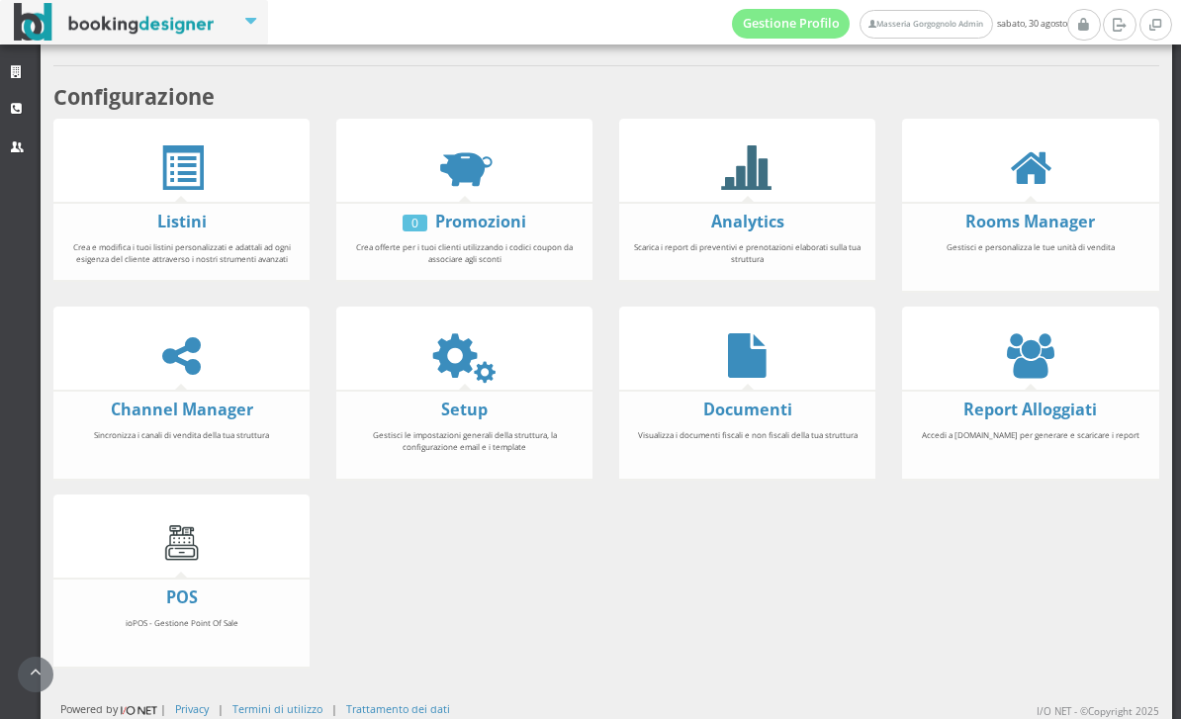
click at [764, 190] on icon at bounding box center [747, 167] width 44 height 44
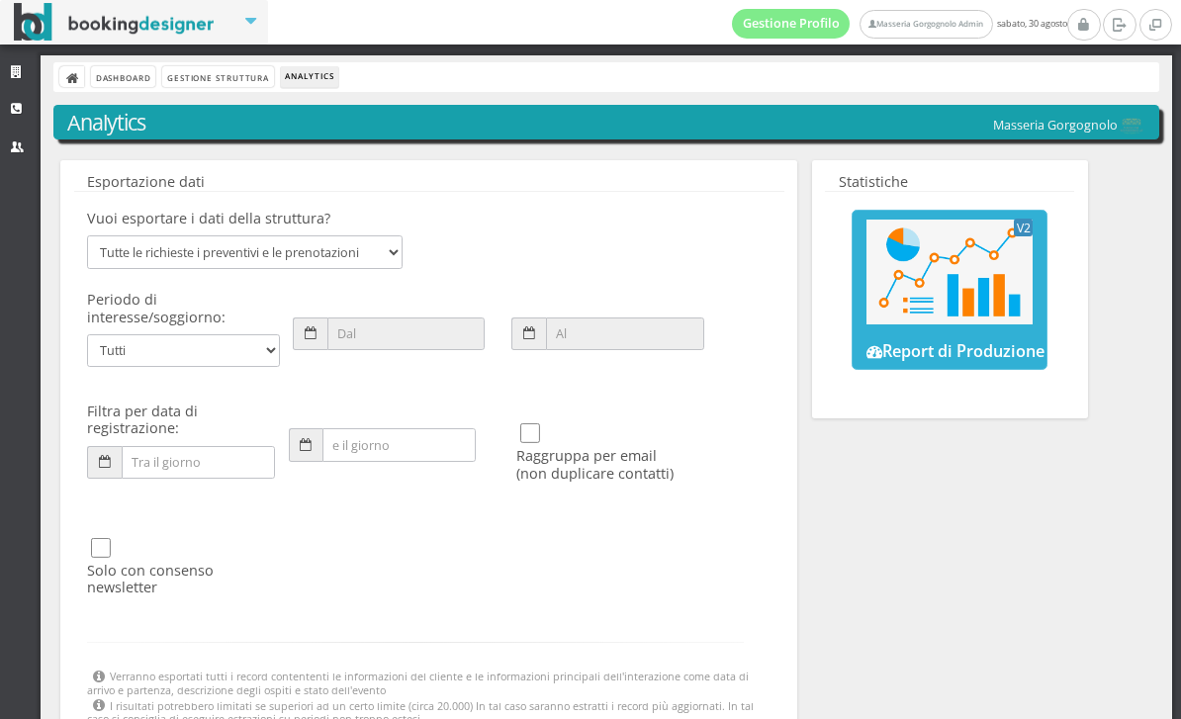
click at [961, 319] on img at bounding box center [949, 272] width 166 height 104
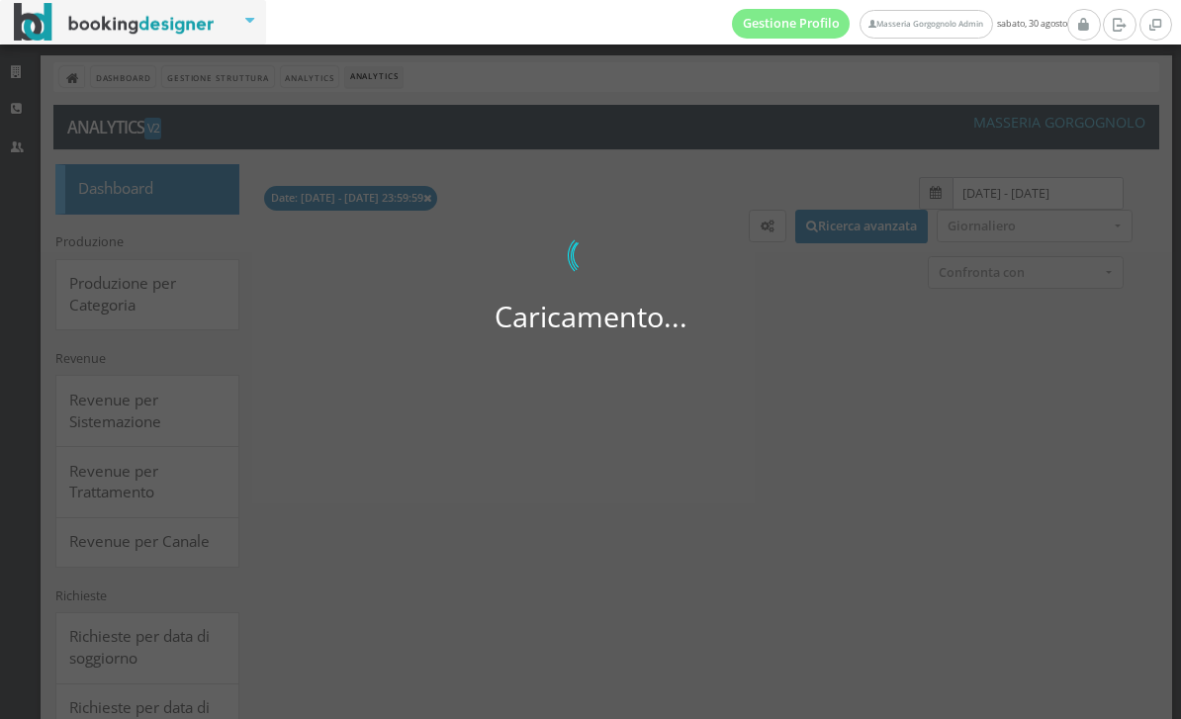
select select
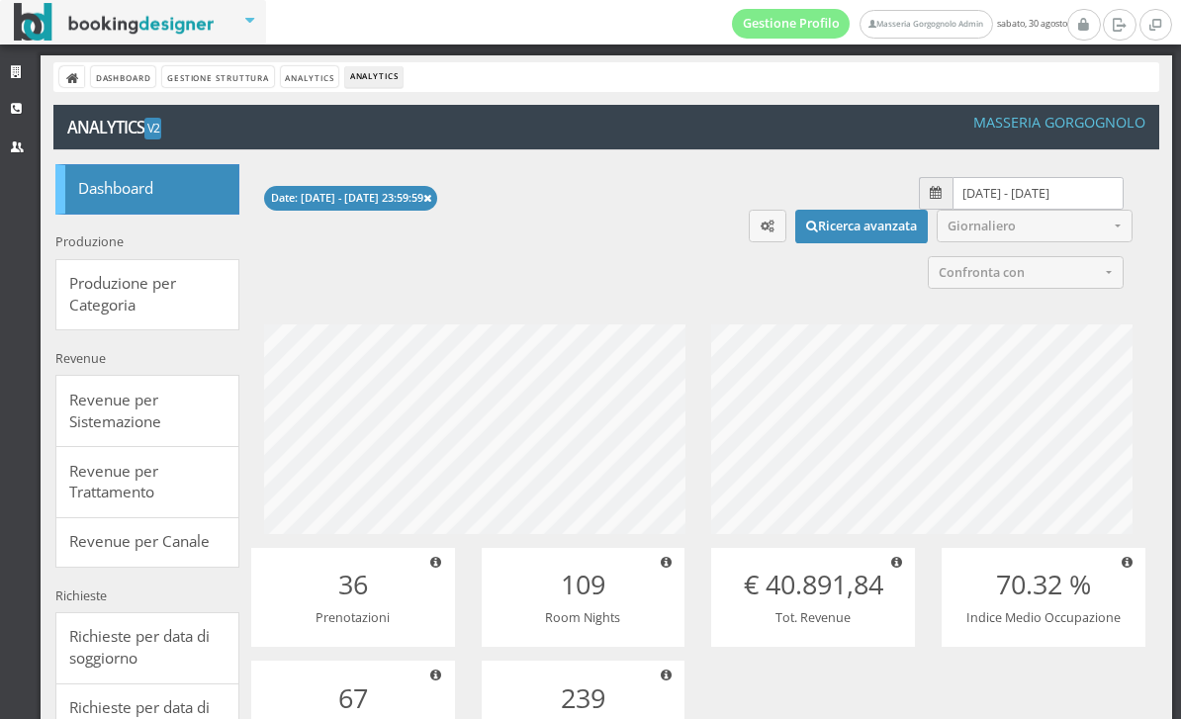
scroll to position [248, 496]
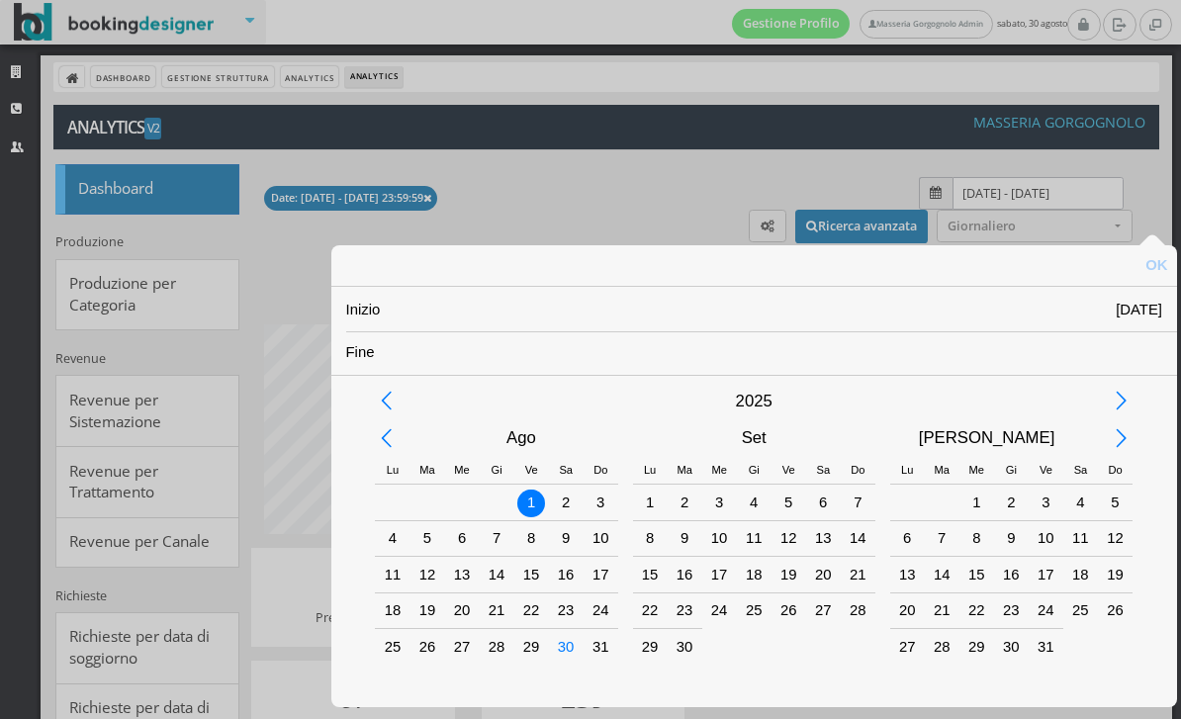
click at [524, 502] on div "1" at bounding box center [531, 502] width 26 height 26
click at [600, 652] on div "31" at bounding box center [600, 647] width 26 height 26
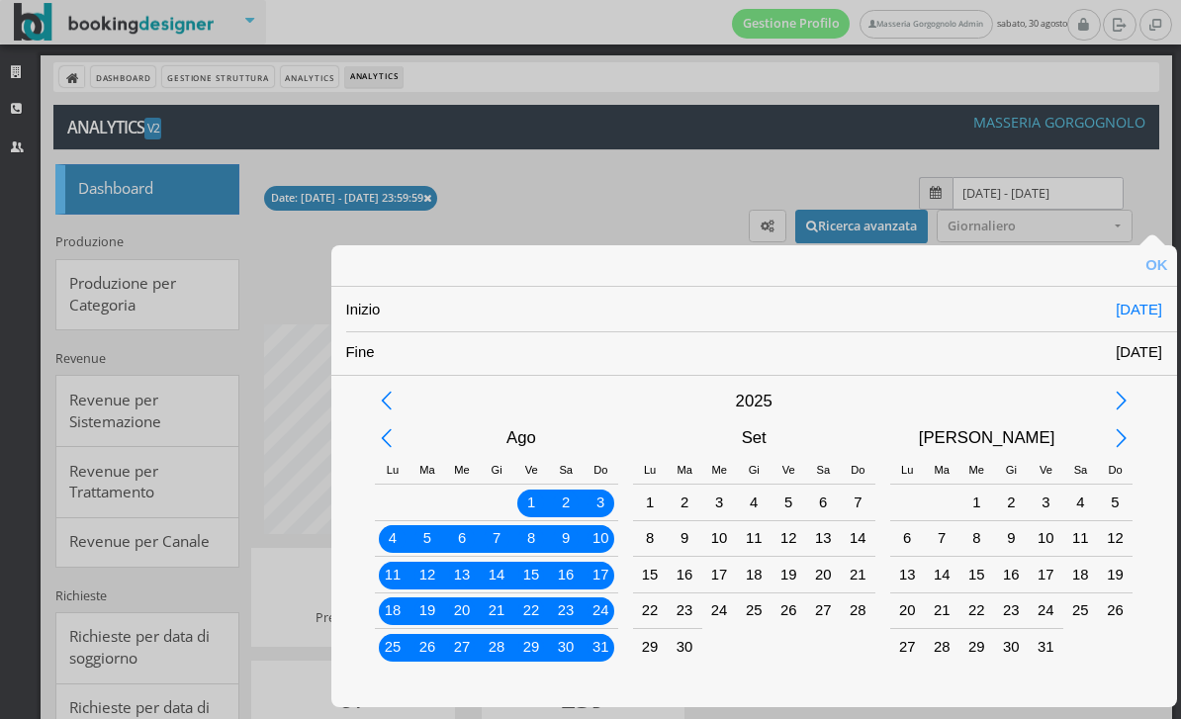
type input "01/08/2025 - 31/08/2025"
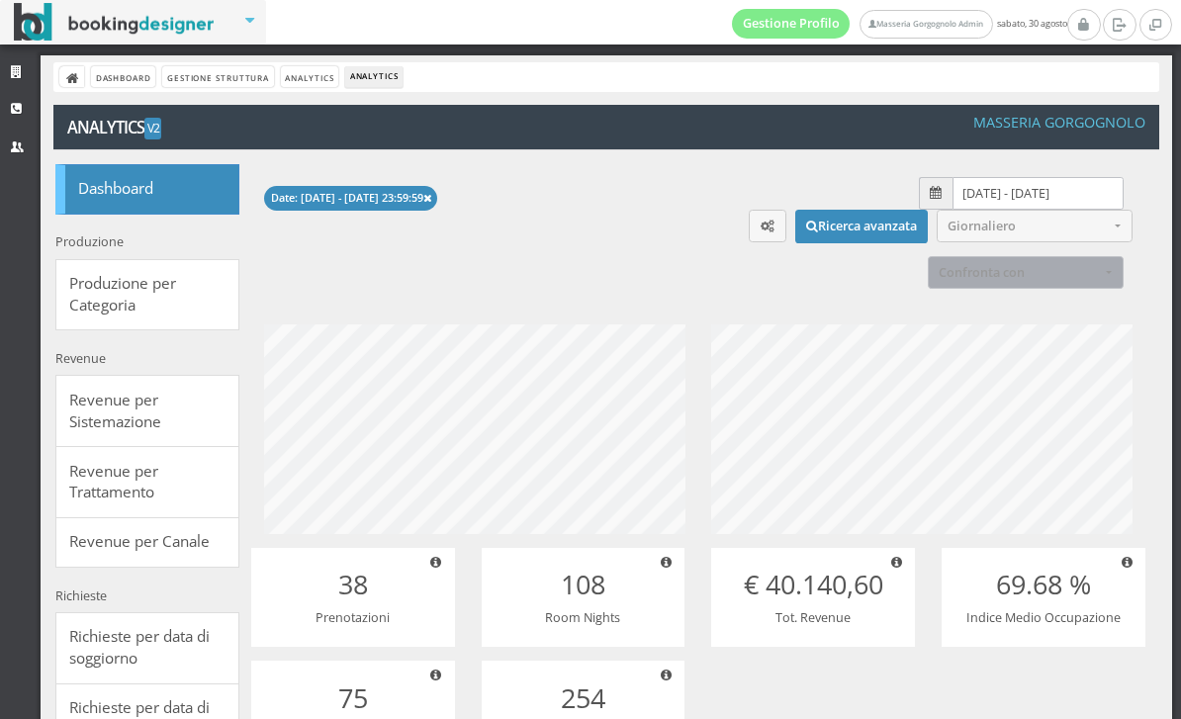
click at [1069, 280] on span "Confronta con" at bounding box center [1018, 272] width 161 height 15
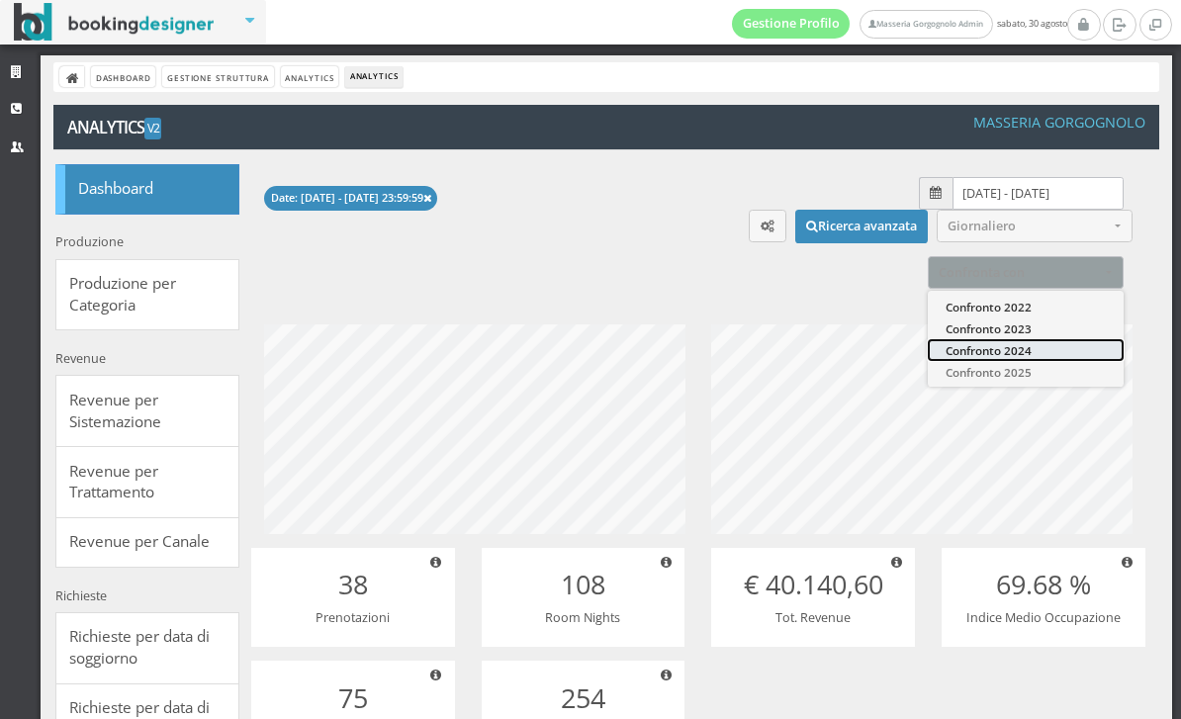
click at [1065, 361] on link "Confronto 2024" at bounding box center [1026, 350] width 196 height 22
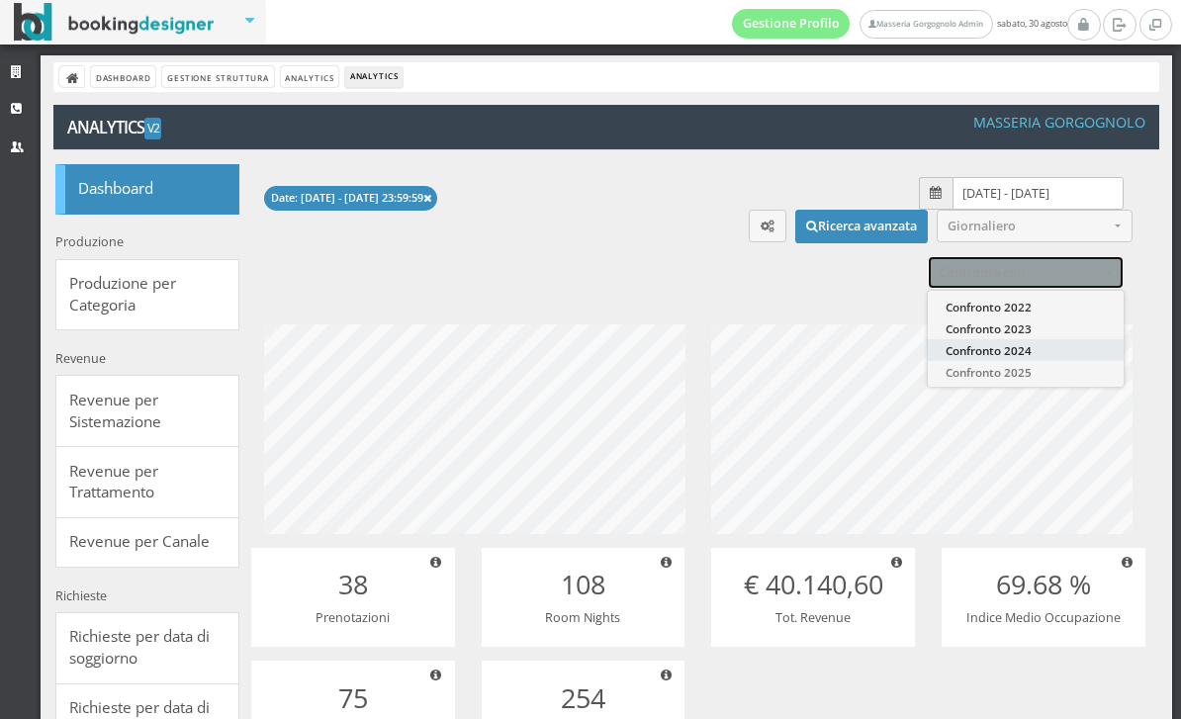
select select "2024"
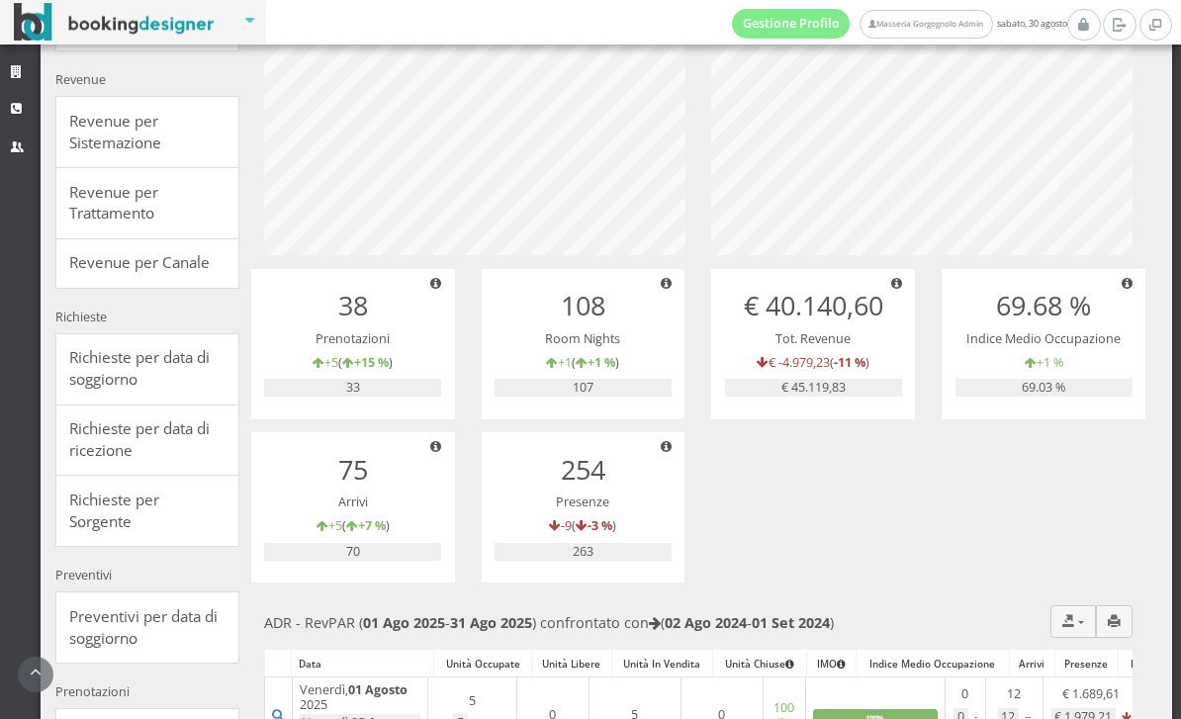
scroll to position [328, 0]
